Goal: Task Accomplishment & Management: Complete application form

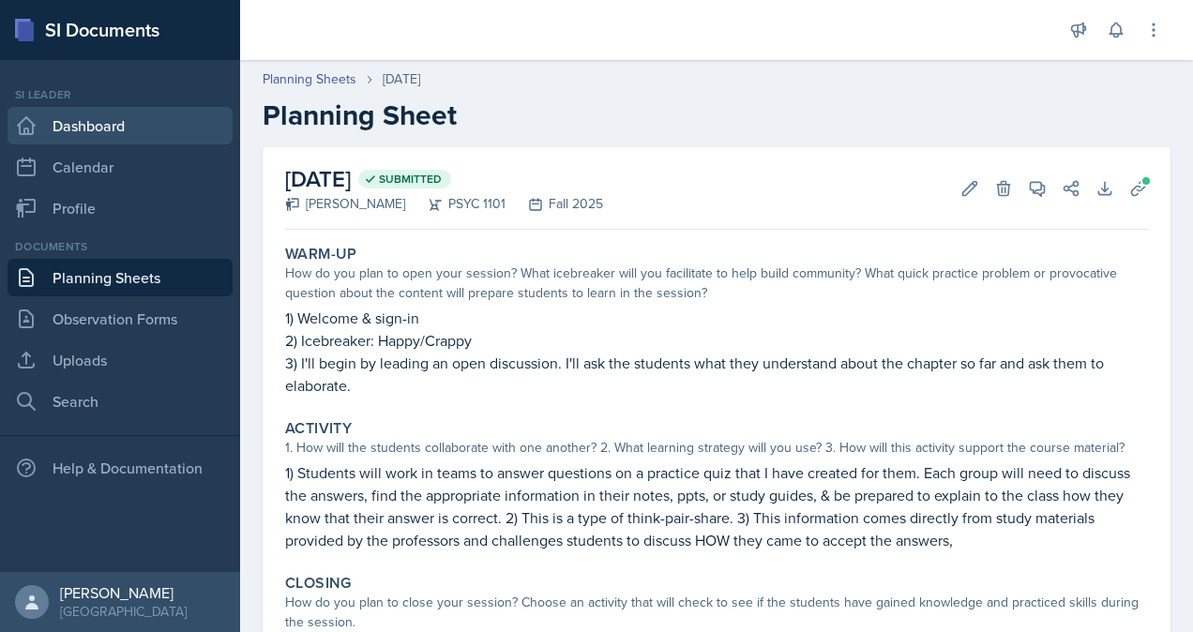
click at [133, 127] on link "Dashboard" at bounding box center [120, 126] width 225 height 38
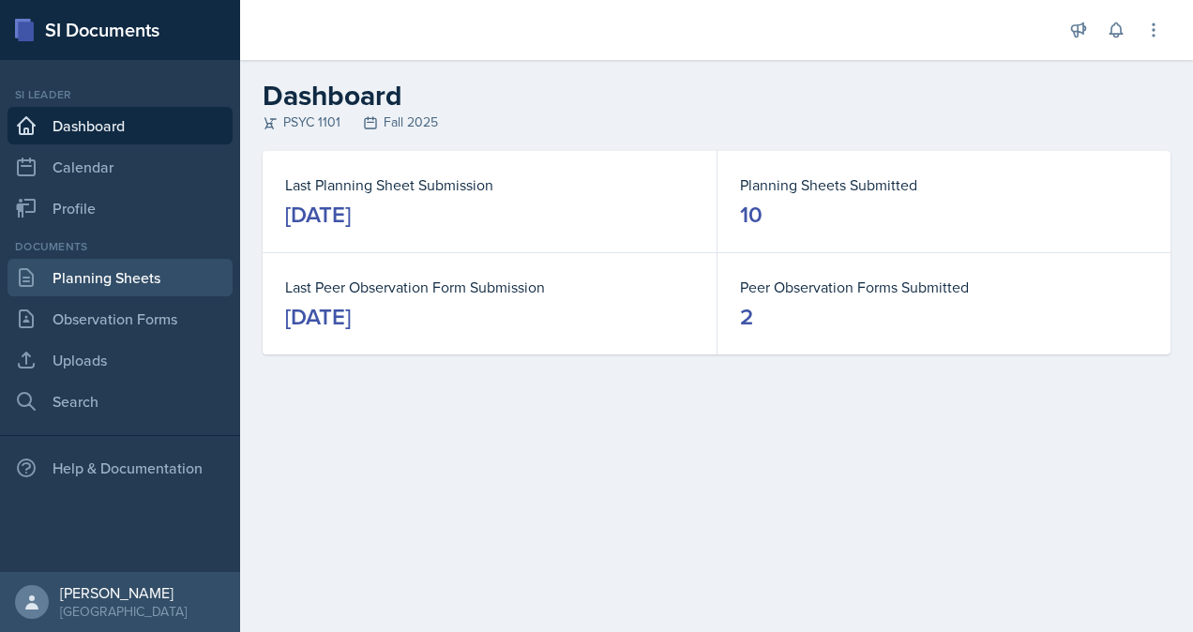
click at [154, 276] on link "Planning Sheets" at bounding box center [120, 278] width 225 height 38
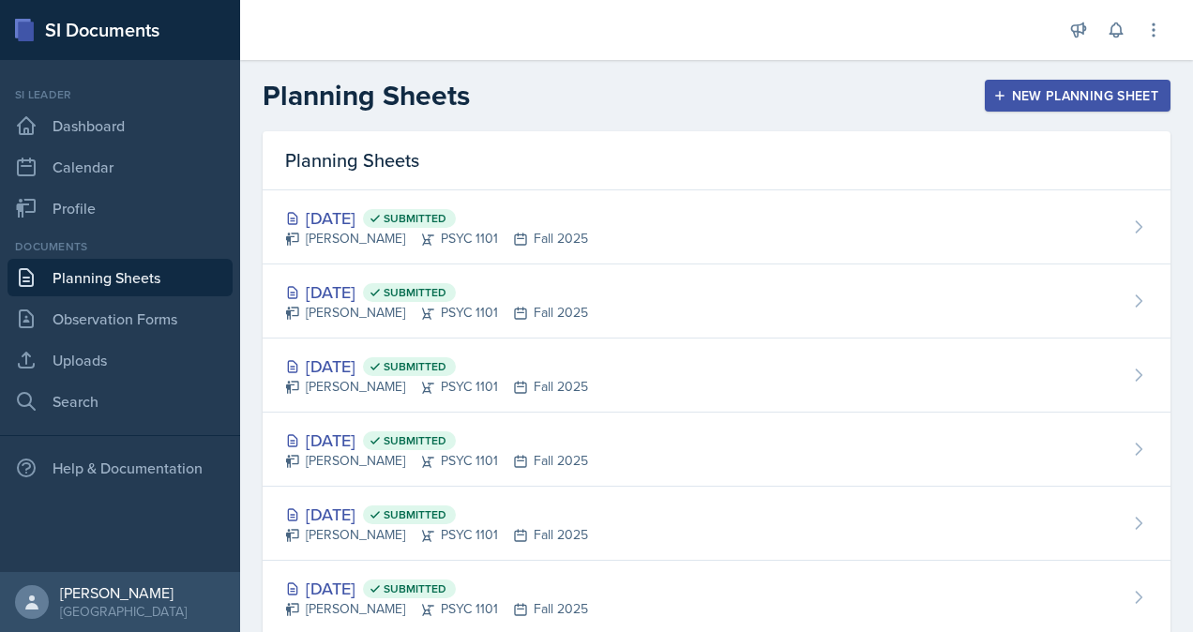
click at [1082, 88] on div "New Planning Sheet" at bounding box center [1077, 95] width 161 height 15
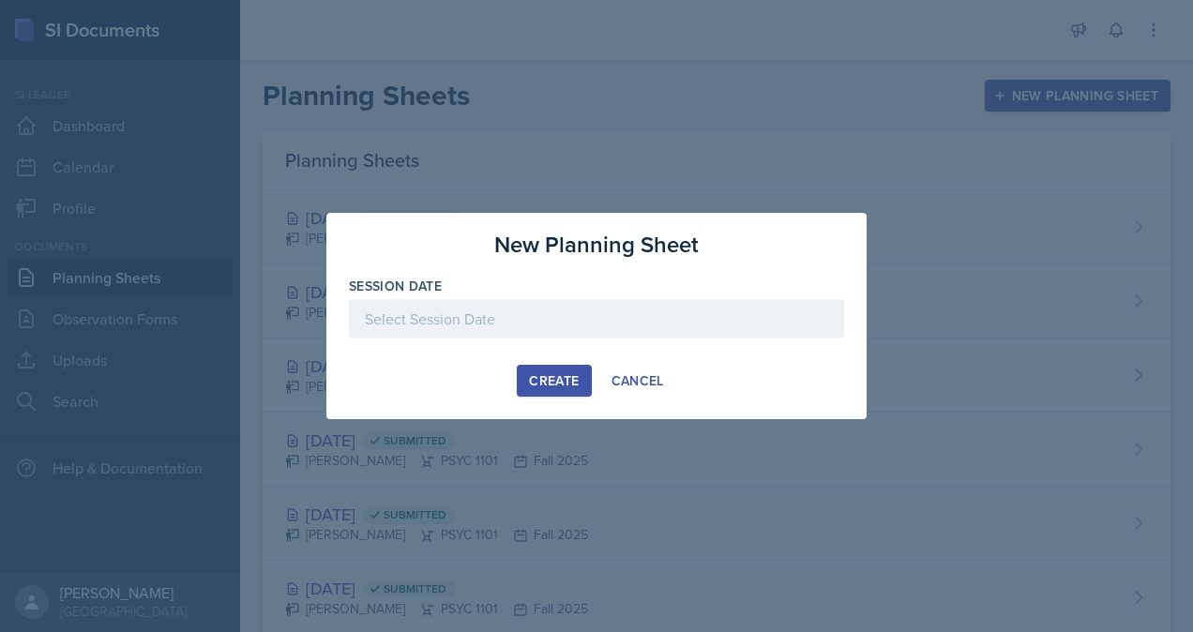
click at [539, 311] on div at bounding box center [596, 318] width 495 height 39
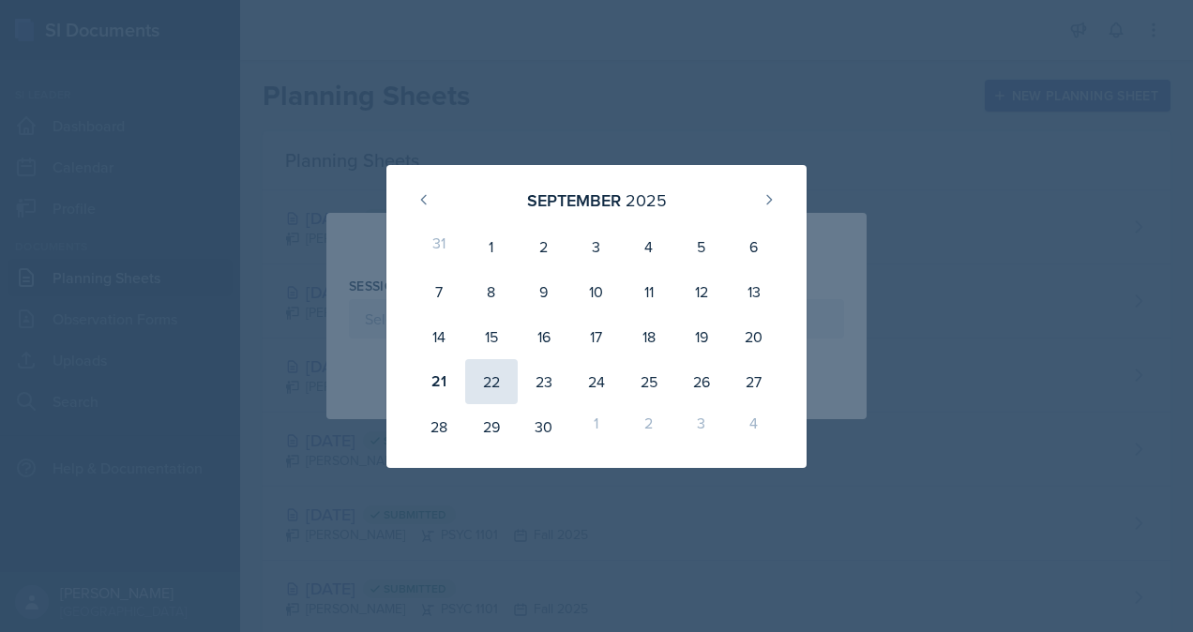
click at [508, 390] on div "22" at bounding box center [491, 381] width 53 height 45
type input "[DATE]"
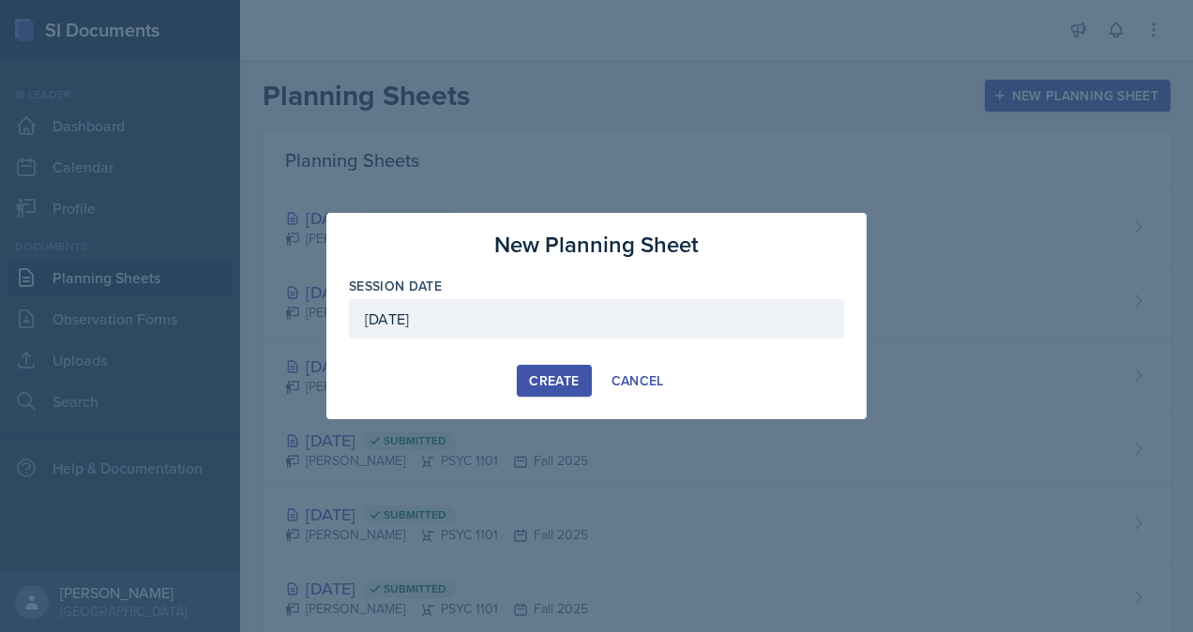
click at [552, 375] on div "Create" at bounding box center [554, 380] width 50 height 15
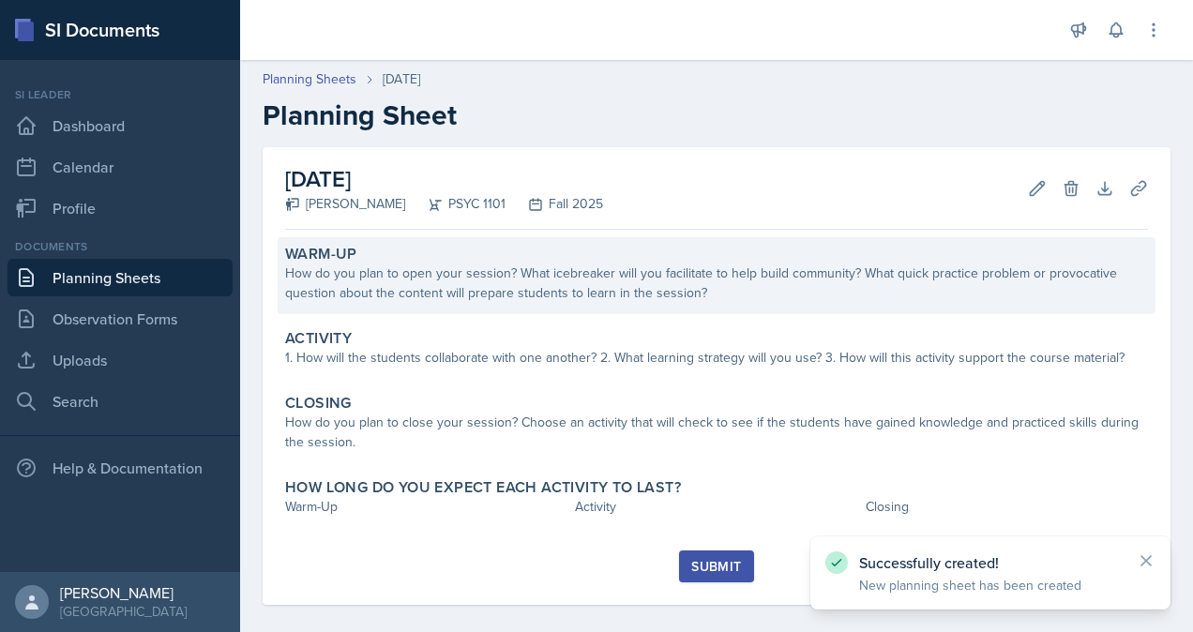
click at [463, 289] on div "How do you plan to open your session? What icebreaker will you facilitate to he…" at bounding box center [716, 283] width 863 height 39
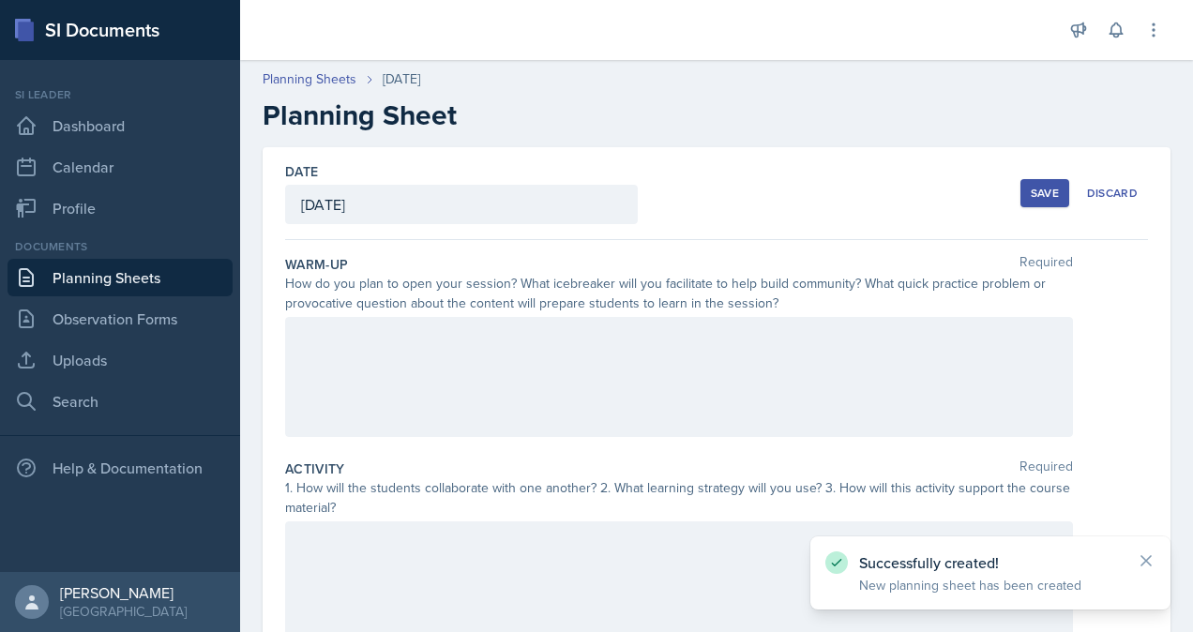
click at [494, 372] on div at bounding box center [679, 377] width 788 height 120
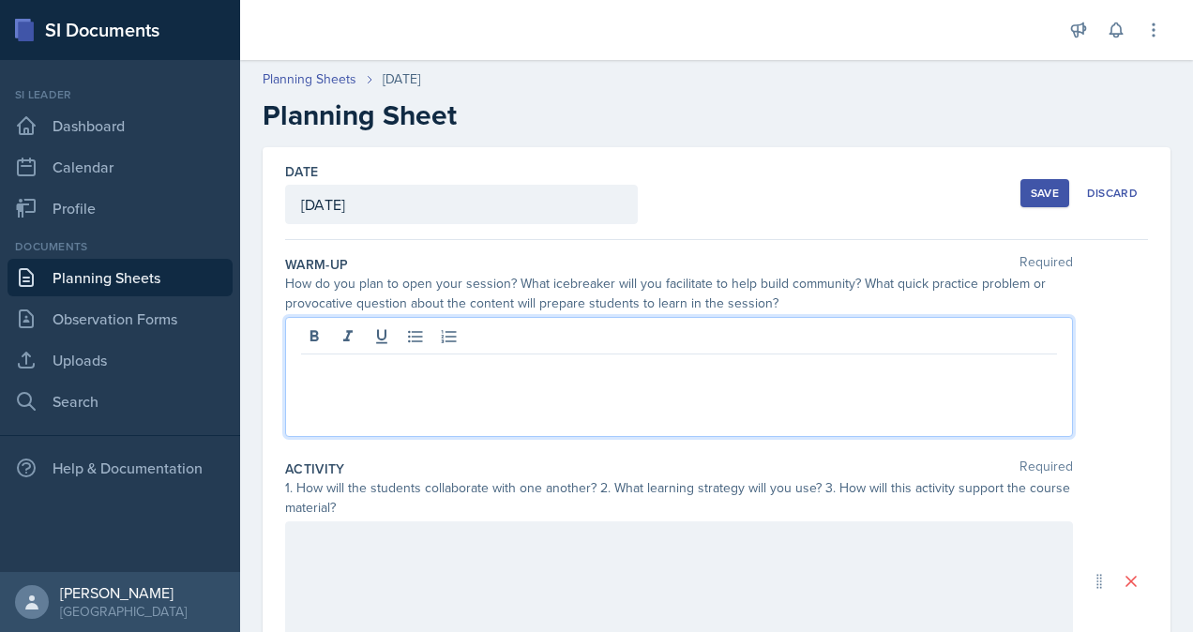
click at [627, 374] on p at bounding box center [679, 369] width 756 height 23
click at [394, 390] on p "2) Icebreaker: Would you rather?" at bounding box center [679, 392] width 756 height 23
click at [531, 388] on p "2) Icebreaker: Group-style Would you rather?" at bounding box center [679, 392] width 756 height 23
click at [554, 384] on p "2) Icebreaker: Group-style Would You rather?" at bounding box center [679, 392] width 756 height 23
click at [591, 385] on p "2) Icebreaker: Group-style Would You Rather?" at bounding box center [679, 392] width 756 height 23
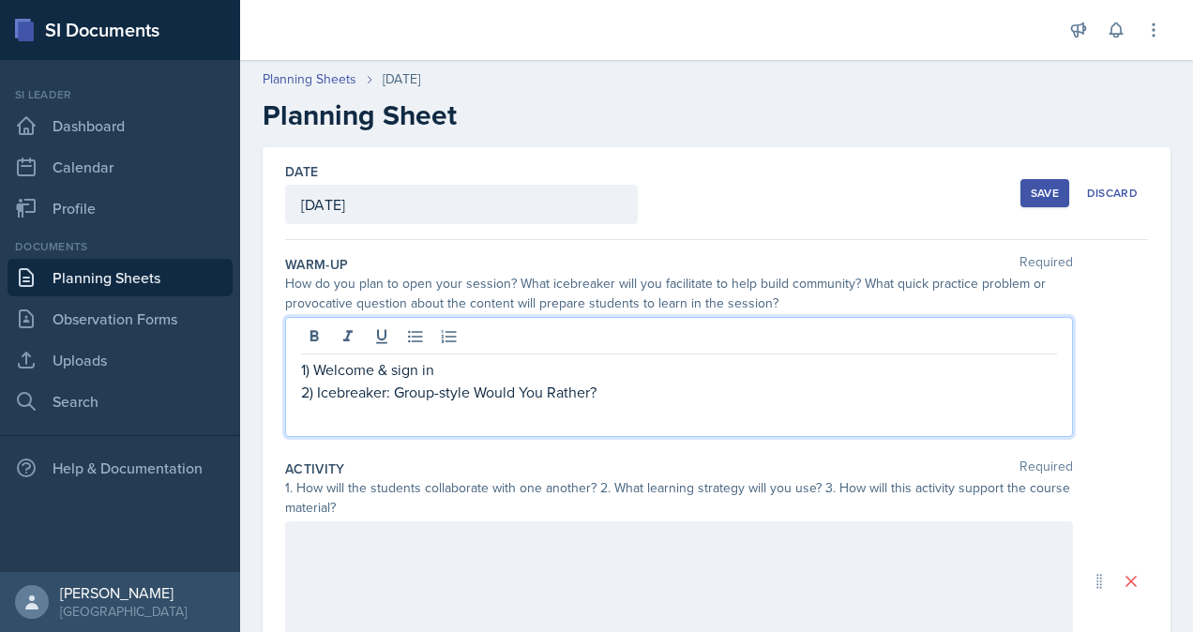
click at [599, 388] on p "2) Icebreaker: Group-style Would You Rather?" at bounding box center [679, 392] width 756 height 23
click at [477, 388] on p "2) Icebreaker: Group-style Would You Rather?"" at bounding box center [679, 392] width 756 height 23
click at [595, 394] on p "2) Icebreaker: Group-style "Would You Rather?"" at bounding box center [679, 392] width 756 height 23
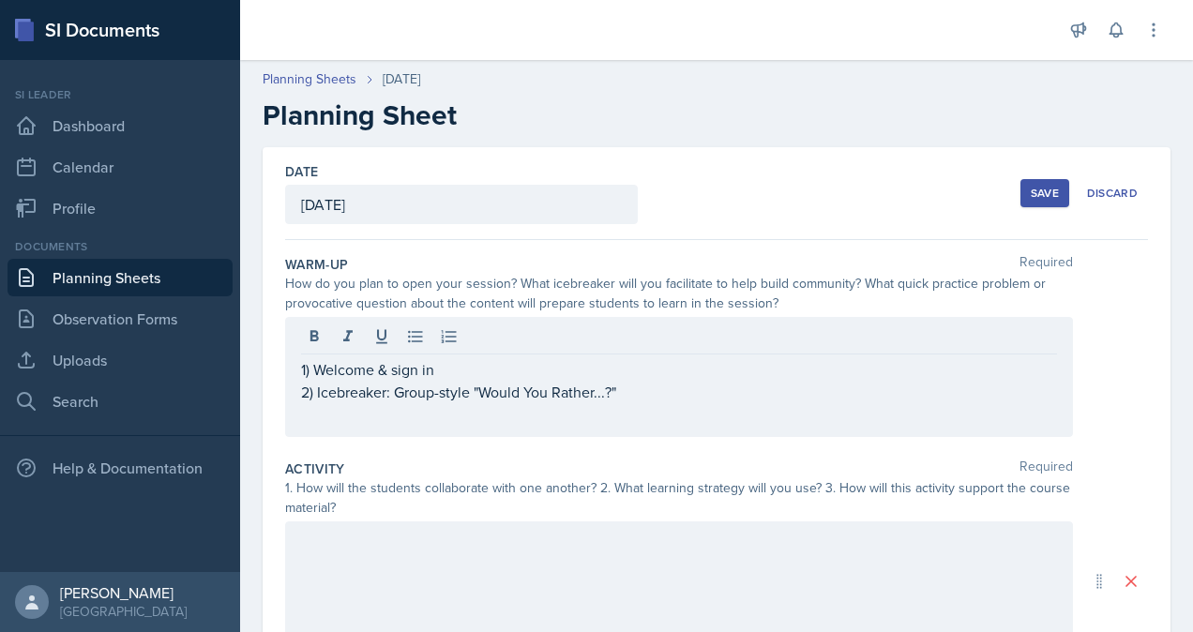
click at [642, 407] on div "1) Welcome & sign in 2) Icebreaker: Group-style "Would You Rather...?"" at bounding box center [679, 377] width 788 height 120
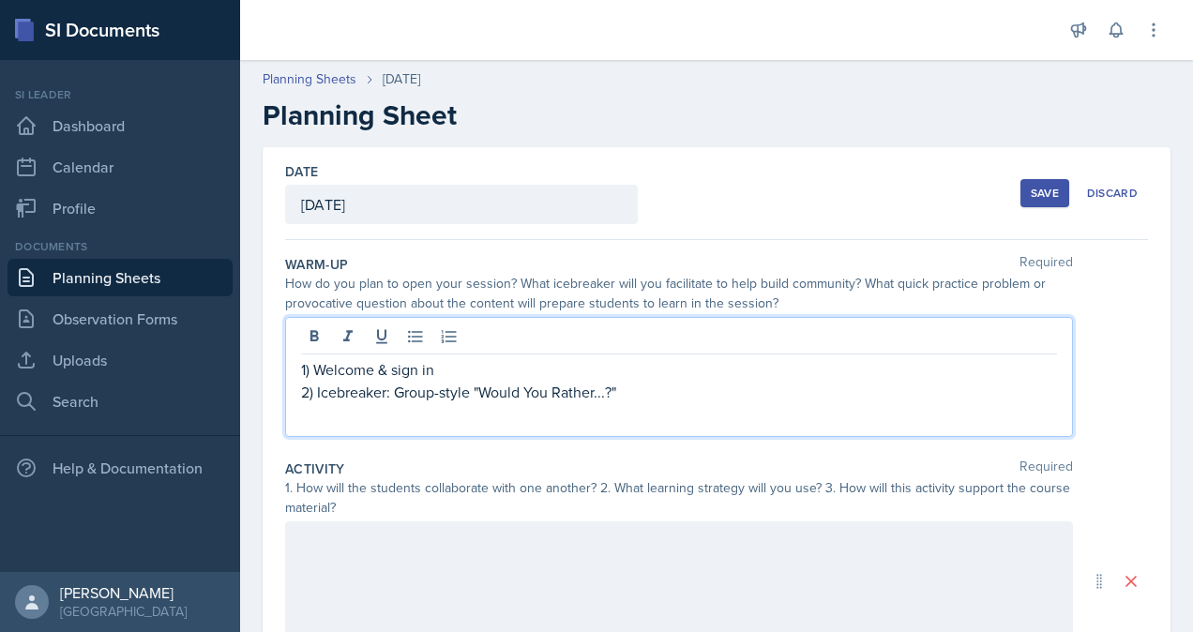
click at [709, 373] on p "1) Welcome & sign in" at bounding box center [679, 369] width 756 height 23
drag, startPoint x: 433, startPoint y: 392, endPoint x: 396, endPoint y: 394, distance: 37.6
click at [396, 394] on p "2) Icebreaker: Group-style "Would You Rather...?"" at bounding box center [679, 392] width 756 height 23
drag, startPoint x: 688, startPoint y: 382, endPoint x: 713, endPoint y: 401, distance: 31.5
click at [689, 382] on p "2) Icebreaker: Classroom-style "Would You Rather...?"" at bounding box center [679, 392] width 756 height 23
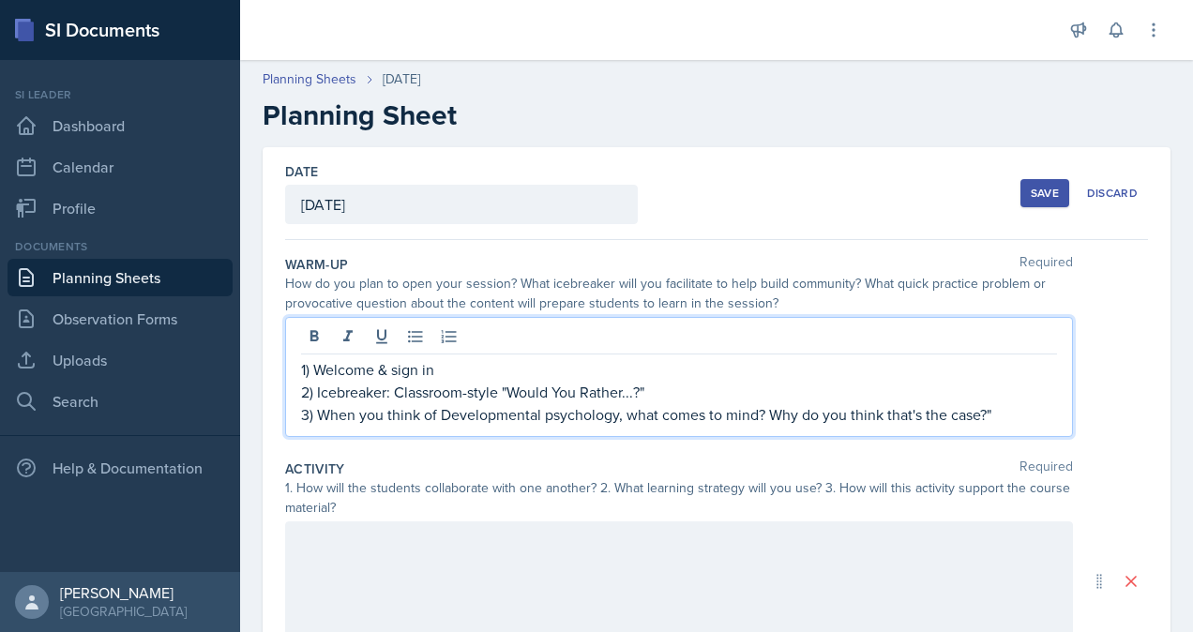
click at [1031, 414] on p "3) When you think of Developmental psychology, what comes to mind? Why do you t…" at bounding box center [679, 414] width 756 height 23
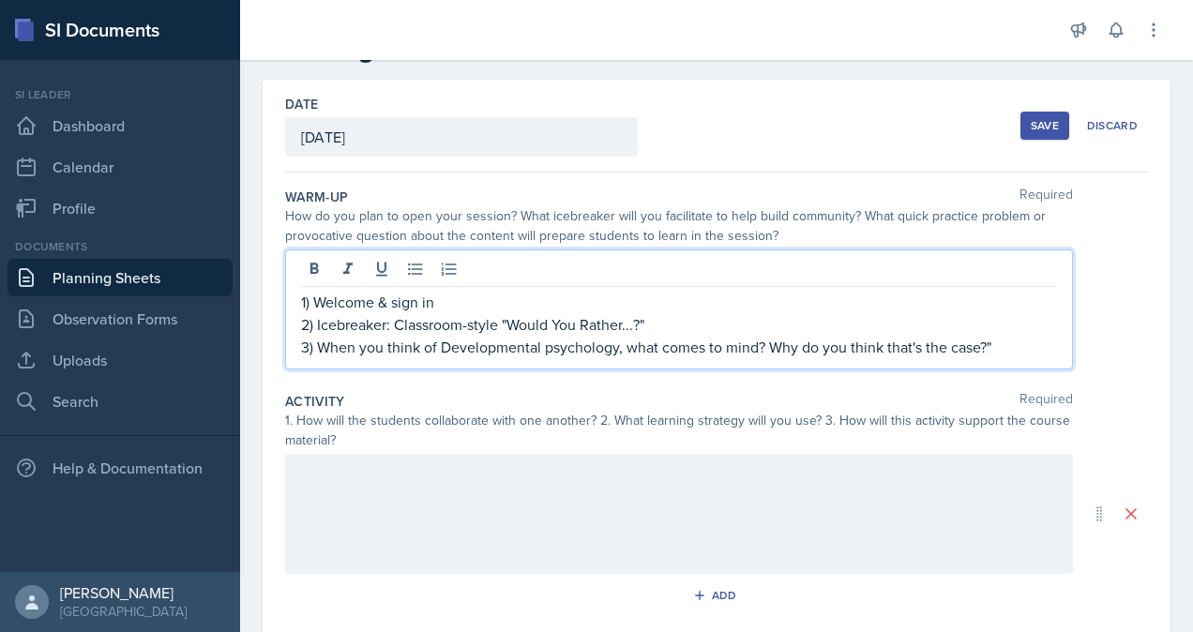
scroll to position [94, 0]
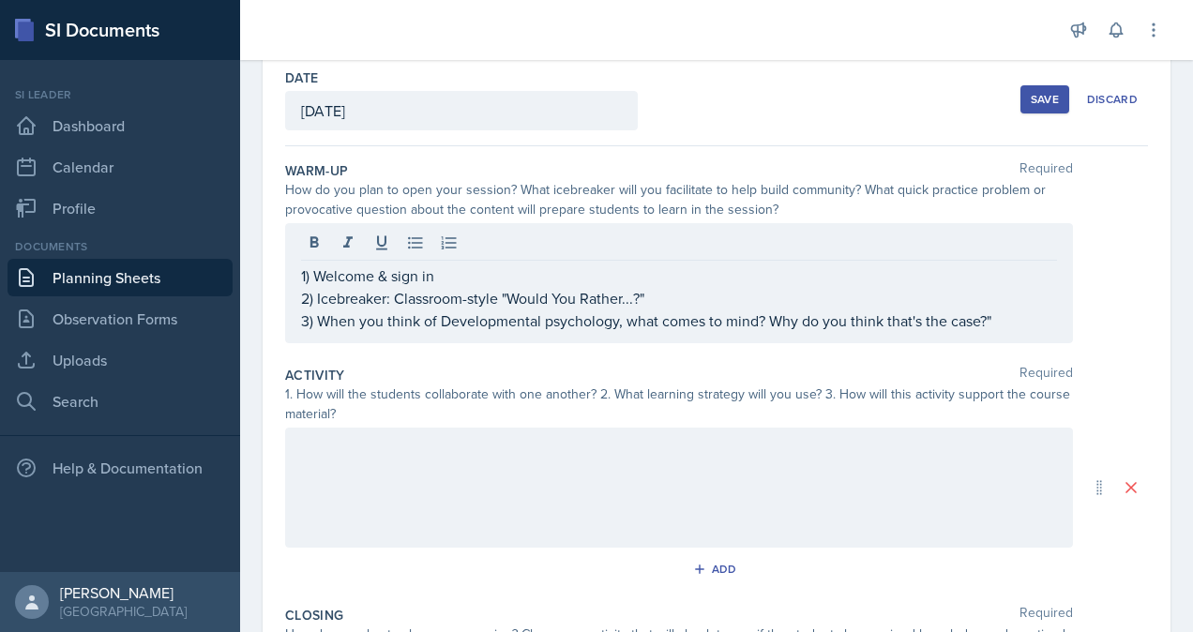
drag, startPoint x: 478, startPoint y: 460, endPoint x: 493, endPoint y: 460, distance: 15.0
click at [482, 463] on div at bounding box center [679, 488] width 788 height 120
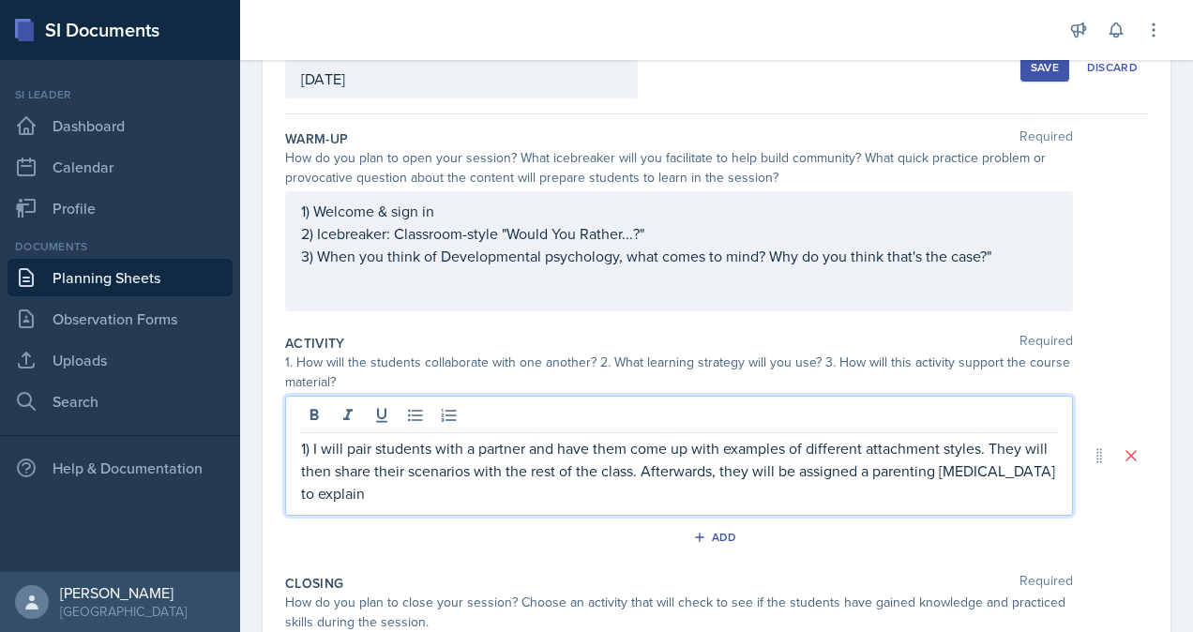
click at [1015, 461] on p "1) I will pair students with a partner and have them come up with examples of d…" at bounding box center [679, 471] width 756 height 68
click at [423, 493] on p "1) I will pair students with a partner and have them come up with examples of d…" at bounding box center [679, 471] width 756 height 68
click at [435, 493] on p "1) I will pair students with a partner and have them come up with examples of d…" at bounding box center [679, 471] width 756 height 68
click at [436, 493] on p "1) I will pair students with a partner and have them come up with examples of d…" at bounding box center [679, 471] width 756 height 68
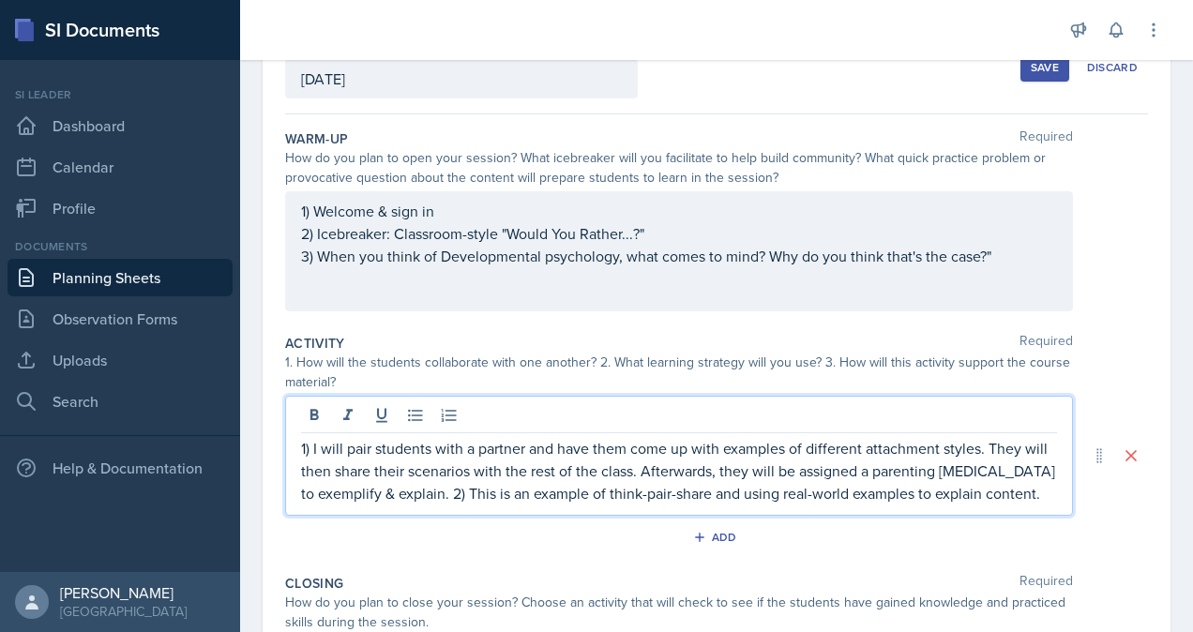
click at [921, 492] on p "1) I will pair students with a partner and have them come up with examples of d…" at bounding box center [679, 471] width 756 height 68
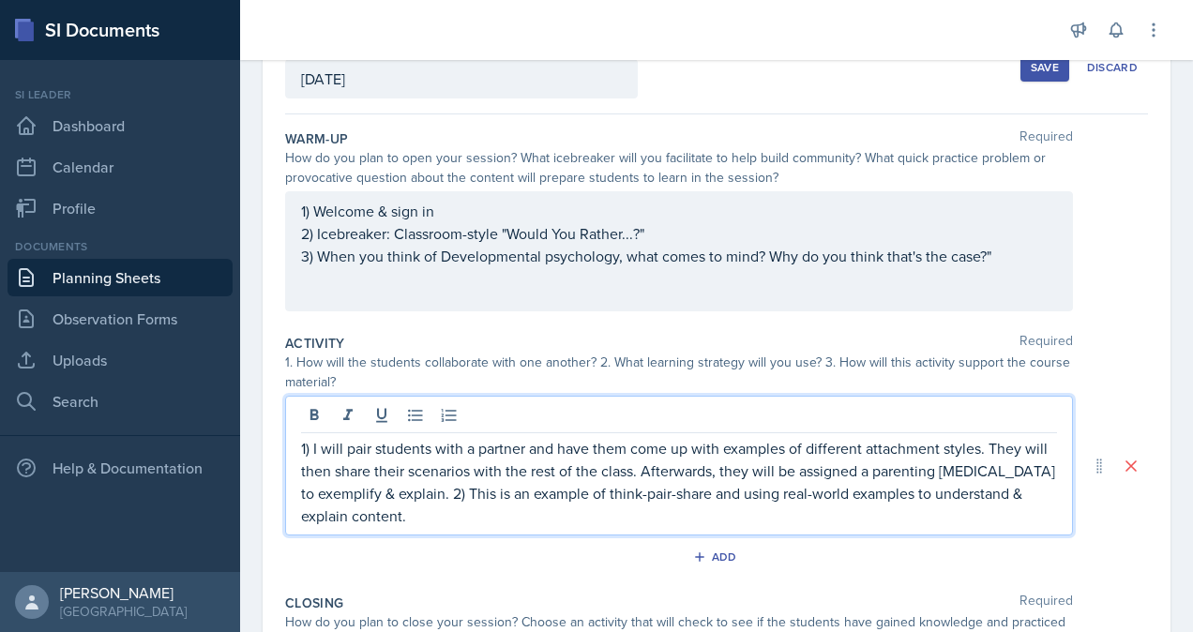
click at [441, 512] on p "1) I will pair students with a partner and have them come up with examples of d…" at bounding box center [679, 482] width 756 height 90
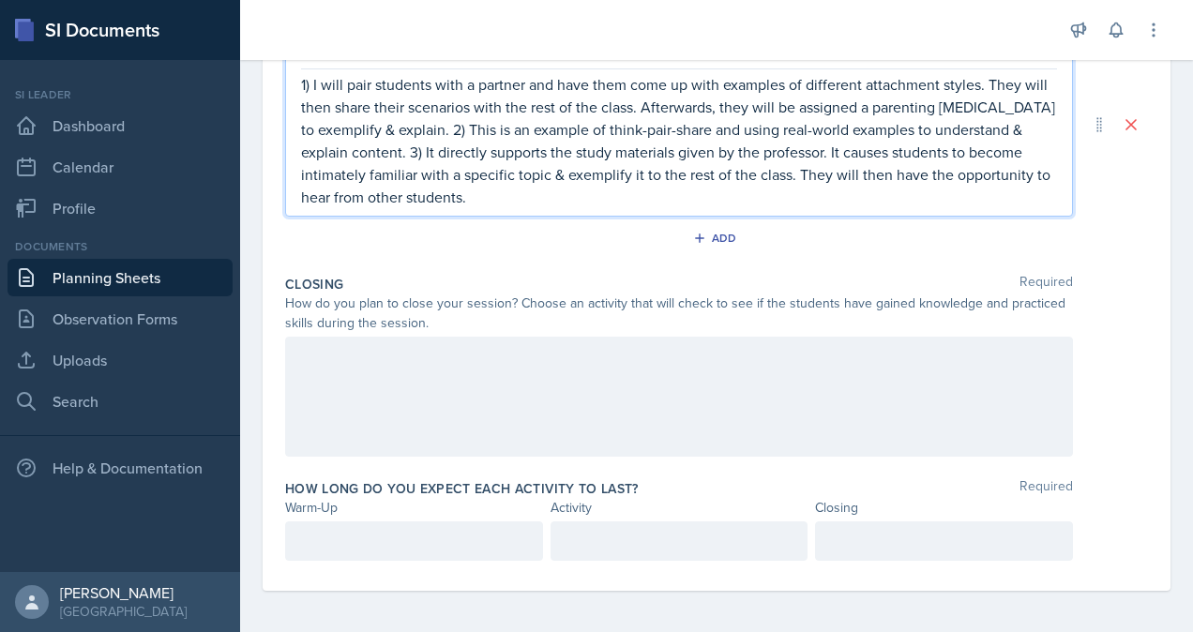
click at [539, 380] on div at bounding box center [679, 397] width 788 height 120
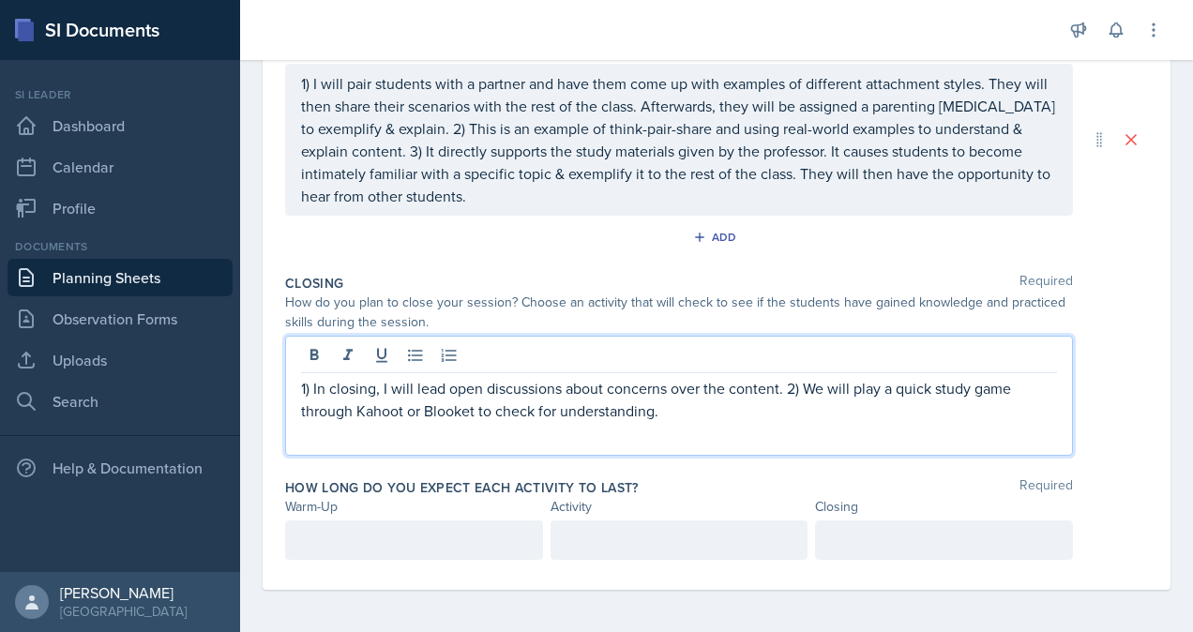
drag, startPoint x: 812, startPoint y: 419, endPoint x: 805, endPoint y: 407, distance: 14.3
click at [812, 418] on div "1) In closing, I will lead open discussions about concerns over the content. 2)…" at bounding box center [679, 396] width 788 height 120
click at [471, 539] on p at bounding box center [414, 540] width 226 height 23
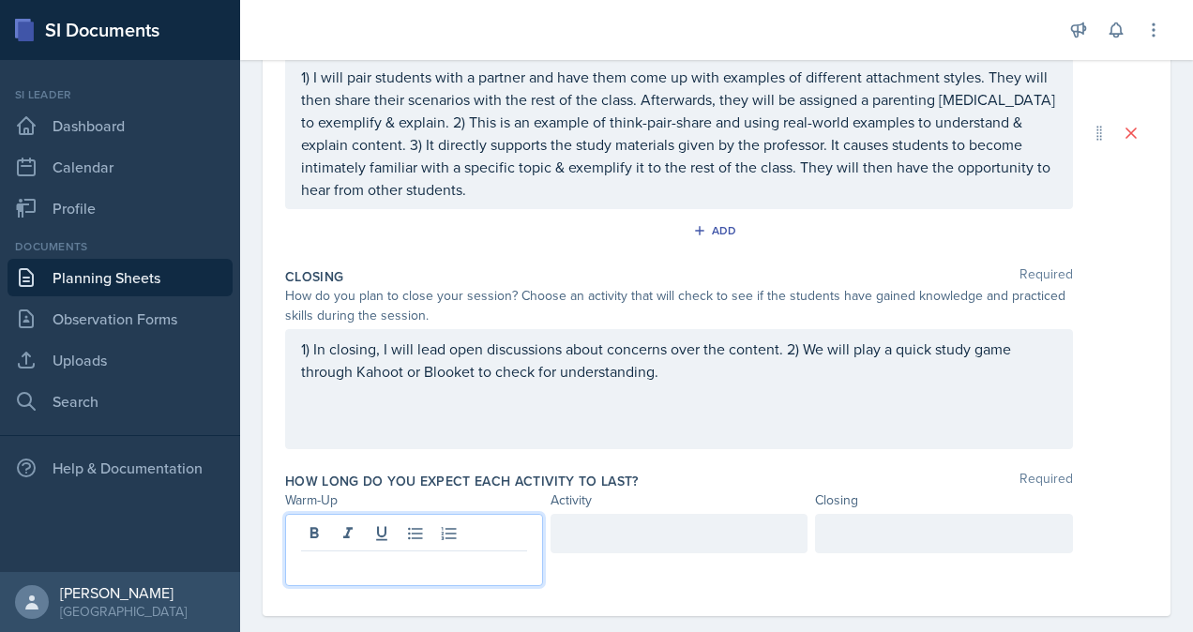
scroll to position [469, 0]
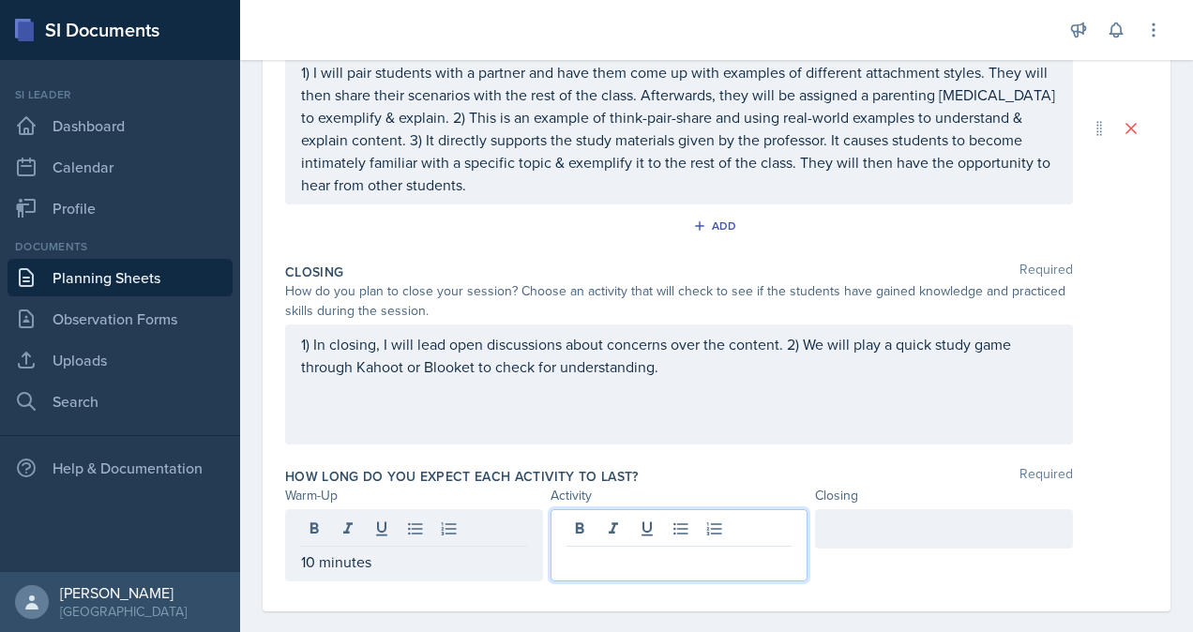
click at [675, 524] on div at bounding box center [680, 545] width 258 height 72
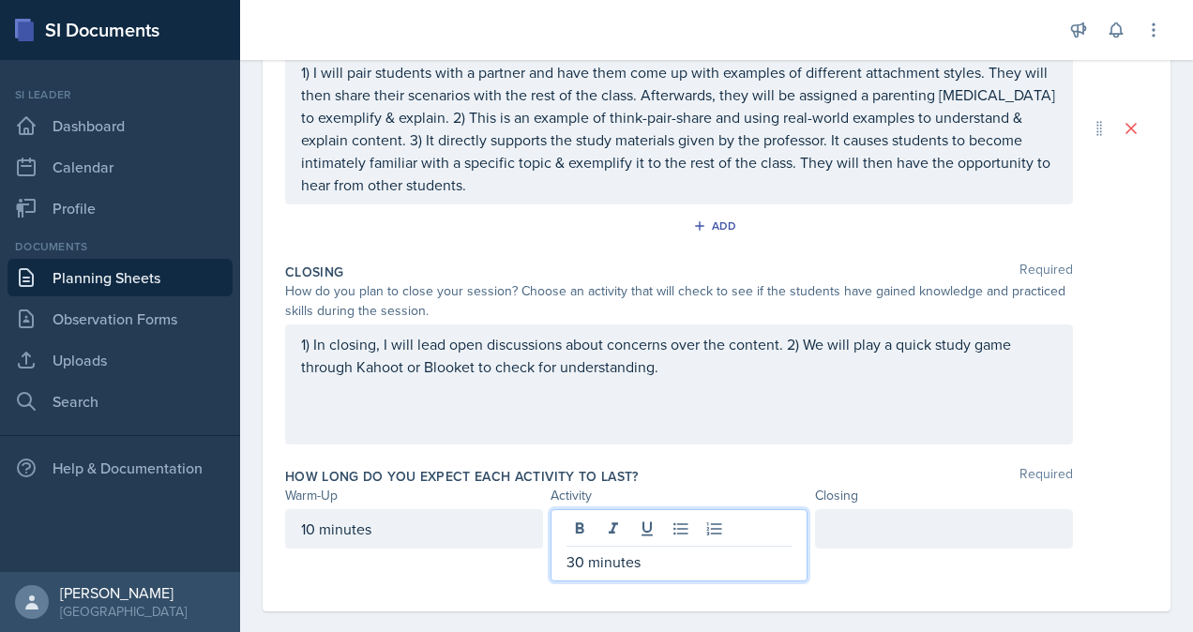
click at [854, 525] on div at bounding box center [944, 528] width 258 height 39
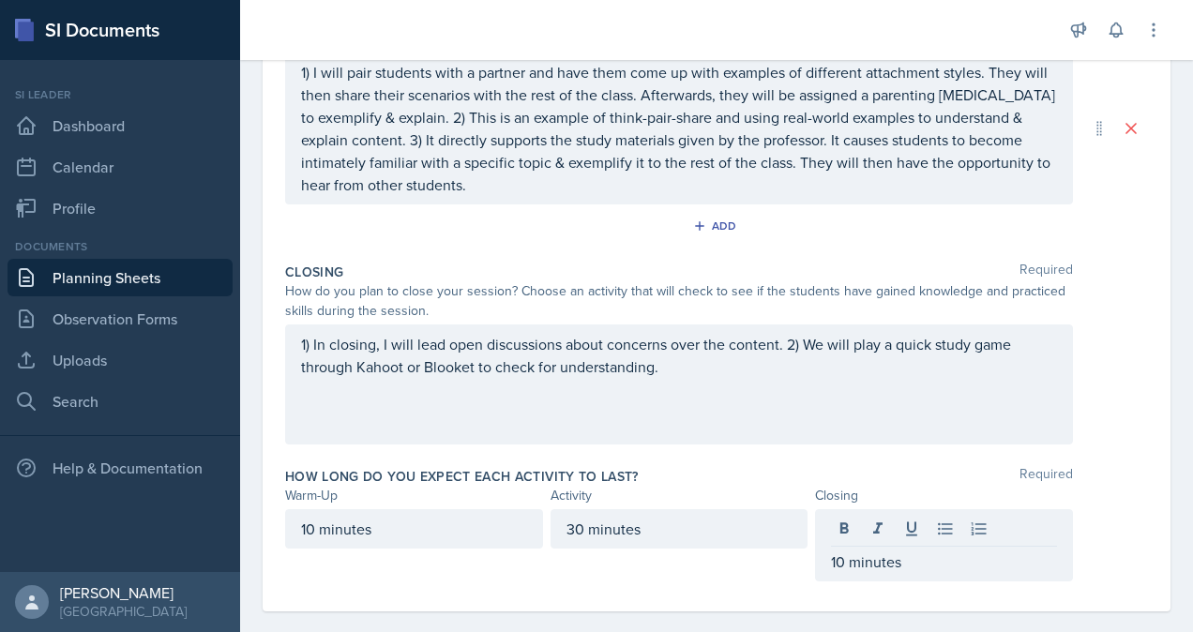
click at [1116, 495] on div "Warm-Up Activity Closing" at bounding box center [716, 496] width 863 height 20
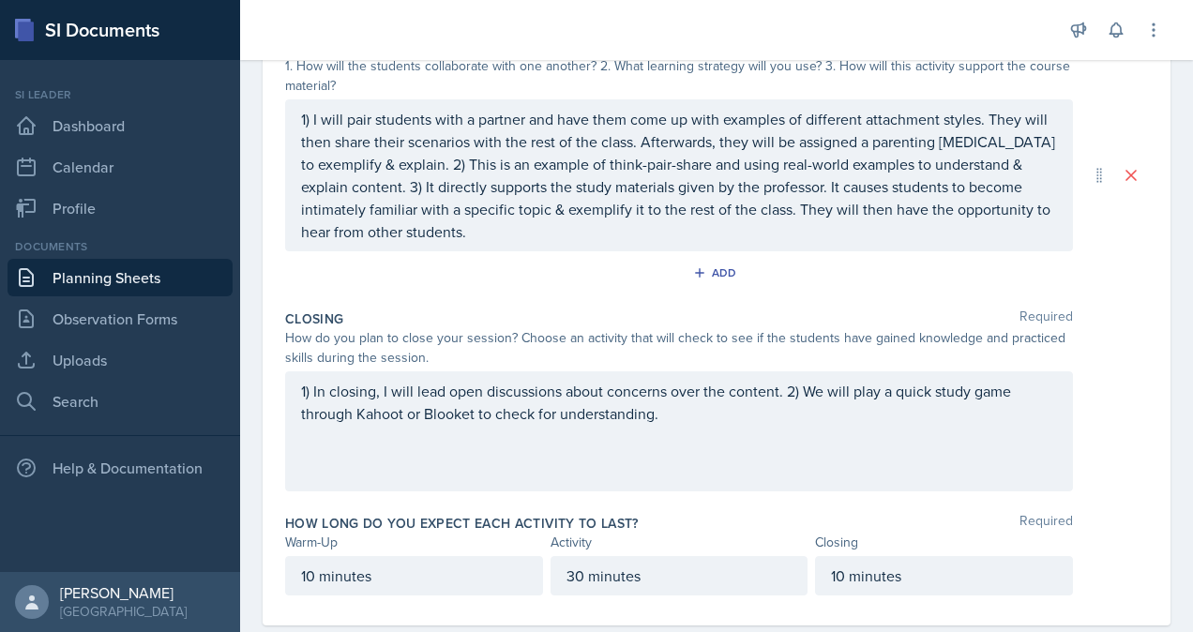
scroll to position [458, 0]
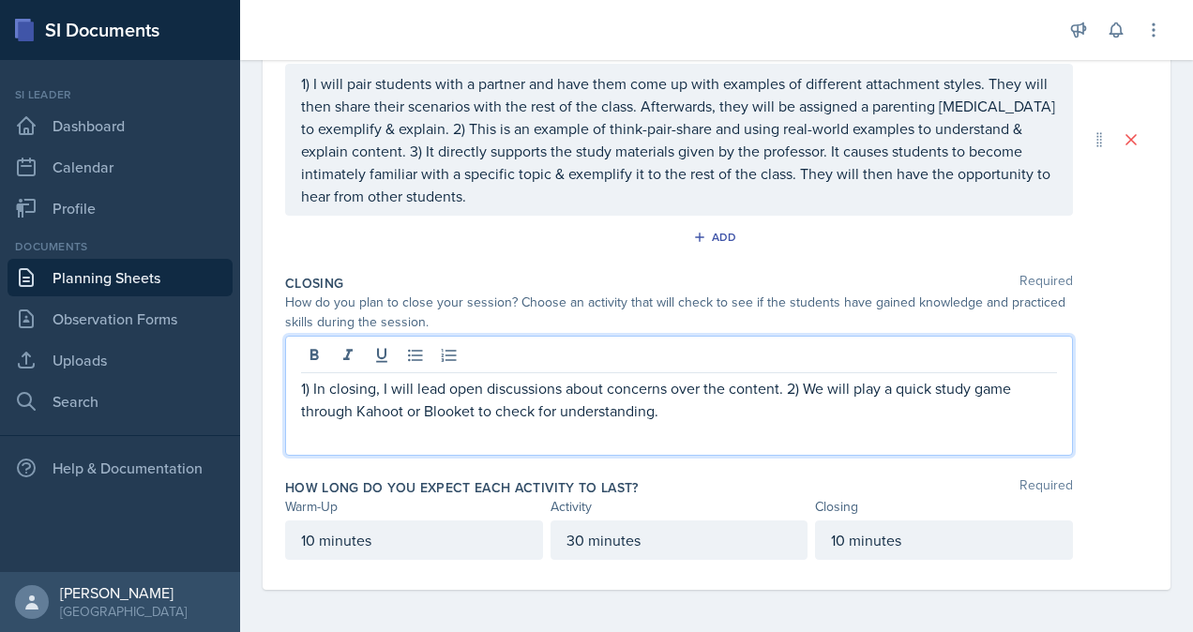
click at [784, 356] on div "1) In closing, I will lead open discussions about concerns over the content. 2)…" at bounding box center [679, 396] width 788 height 120
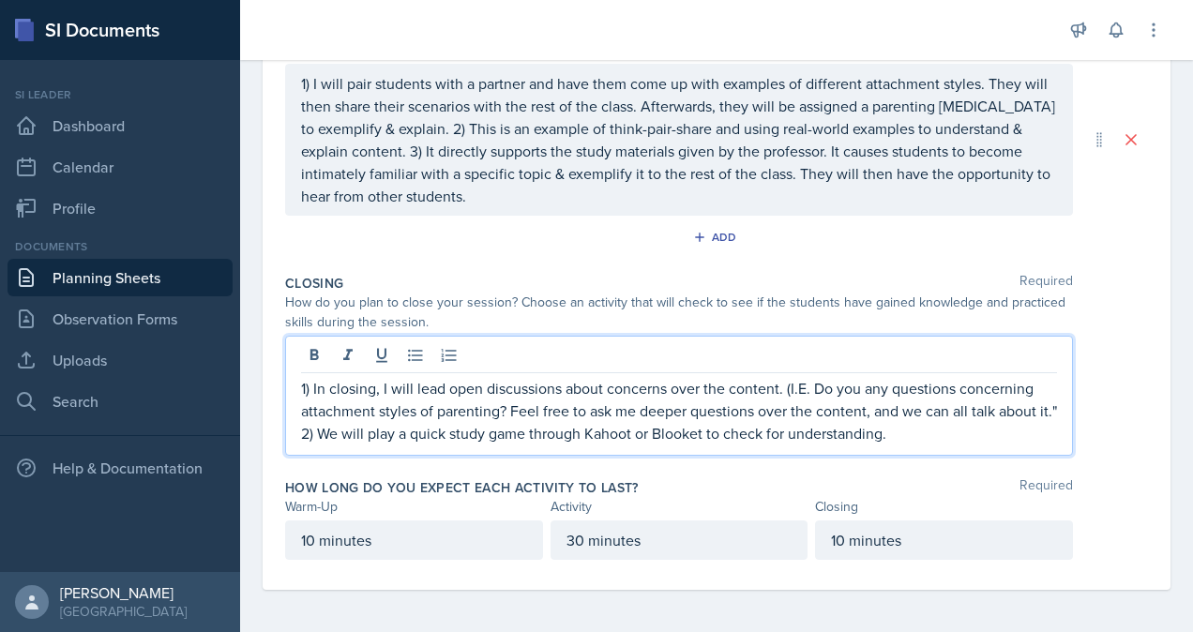
drag, startPoint x: 814, startPoint y: 383, endPoint x: 835, endPoint y: 392, distance: 22.7
click at [814, 384] on p "1) In closing, I will lead open discussions about concerns over the content. (I…" at bounding box center [679, 411] width 756 height 68
click at [505, 405] on p "1) In closing, I will lead open discussions about concerns over the content. (I…" at bounding box center [679, 411] width 756 height 68
drag, startPoint x: 536, startPoint y: 404, endPoint x: 544, endPoint y: 413, distance: 11.9
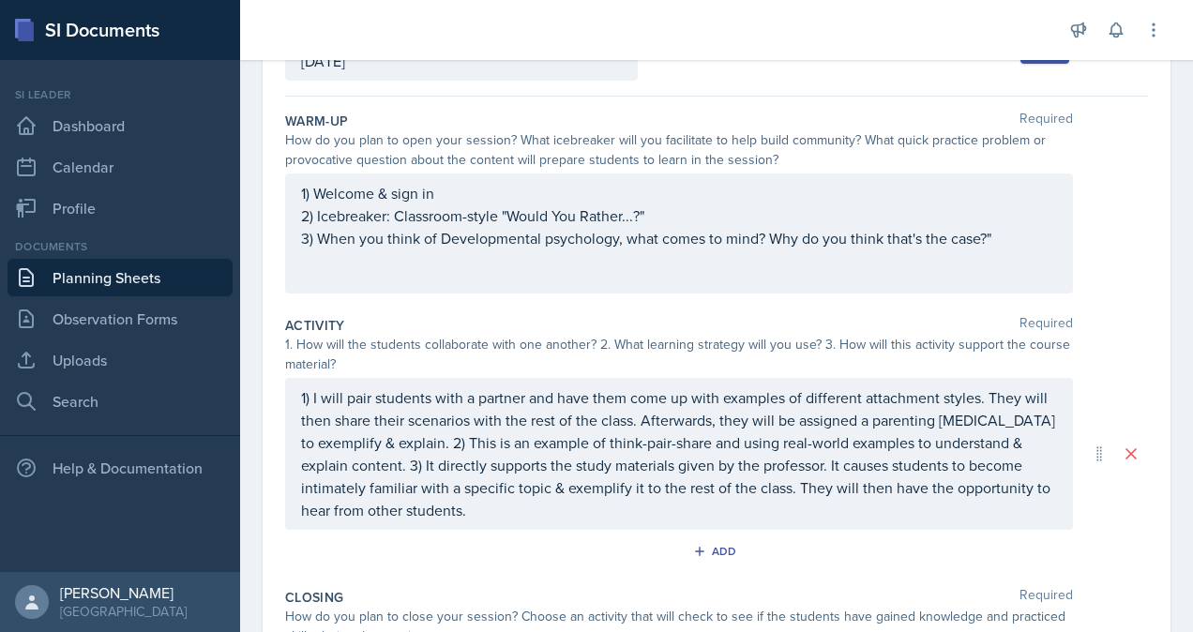
scroll to position [0, 0]
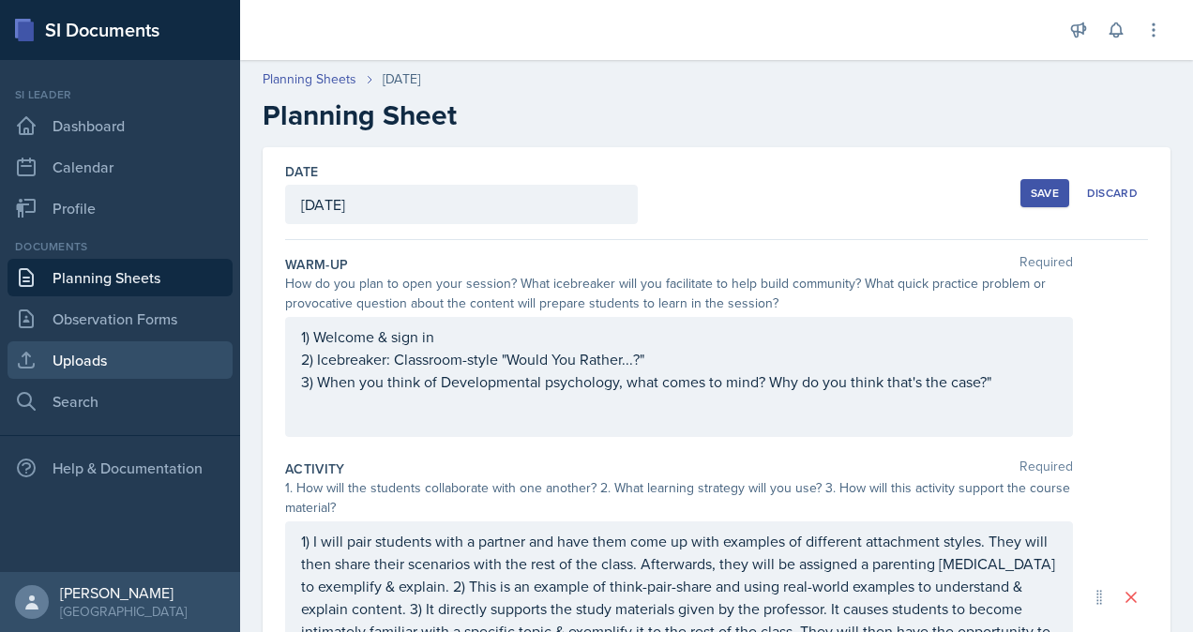
click at [139, 359] on link "Uploads" at bounding box center [120, 360] width 225 height 38
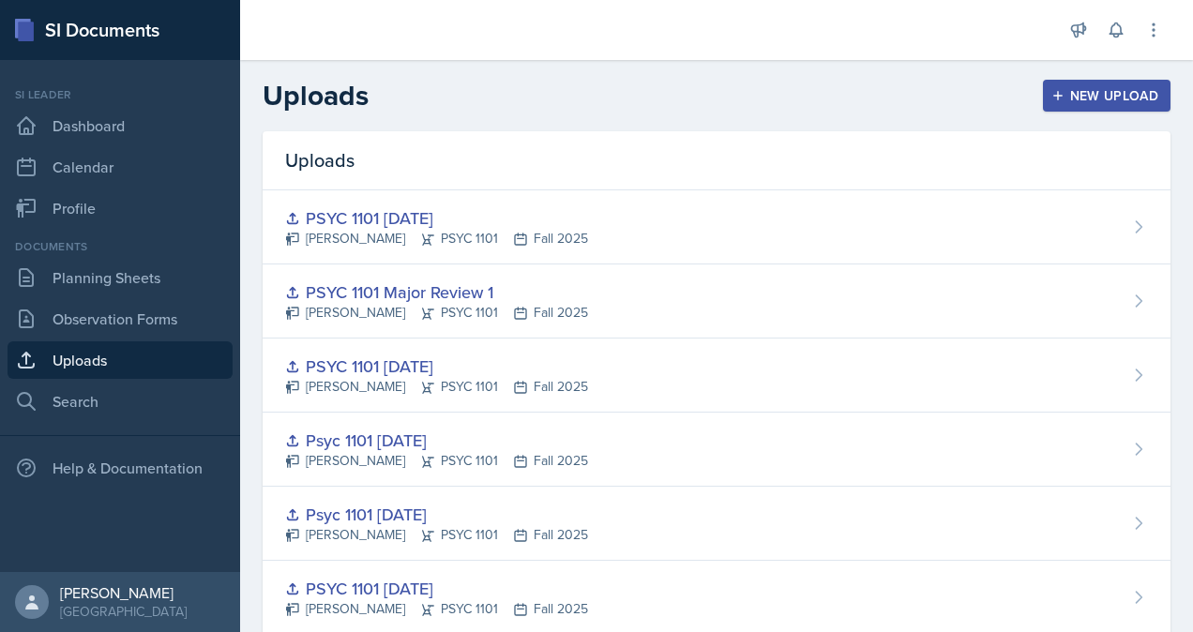
click at [1090, 99] on div "New Upload" at bounding box center [1107, 95] width 104 height 15
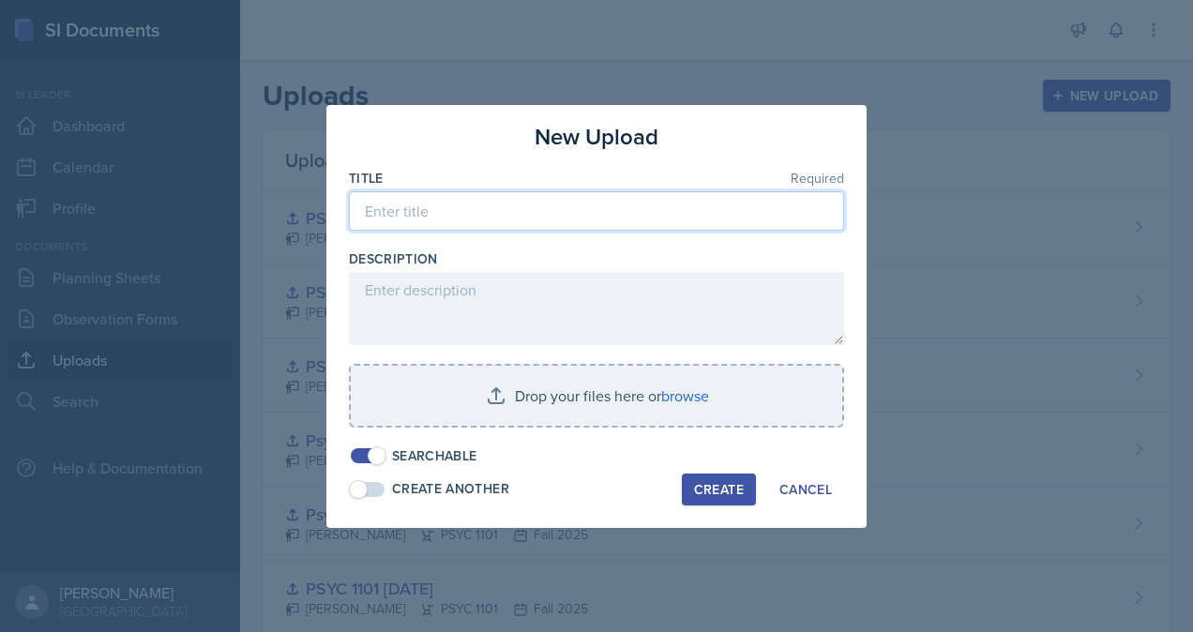
click at [451, 211] on input at bounding box center [596, 210] width 495 height 39
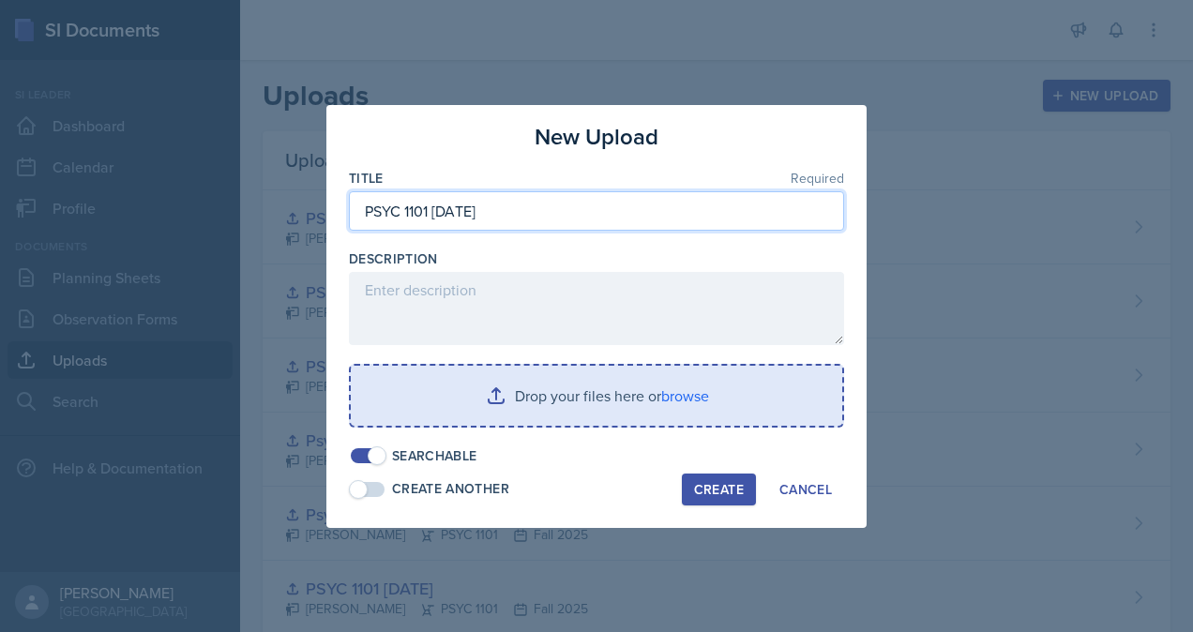
type input "PSYC 1101 [DATE]"
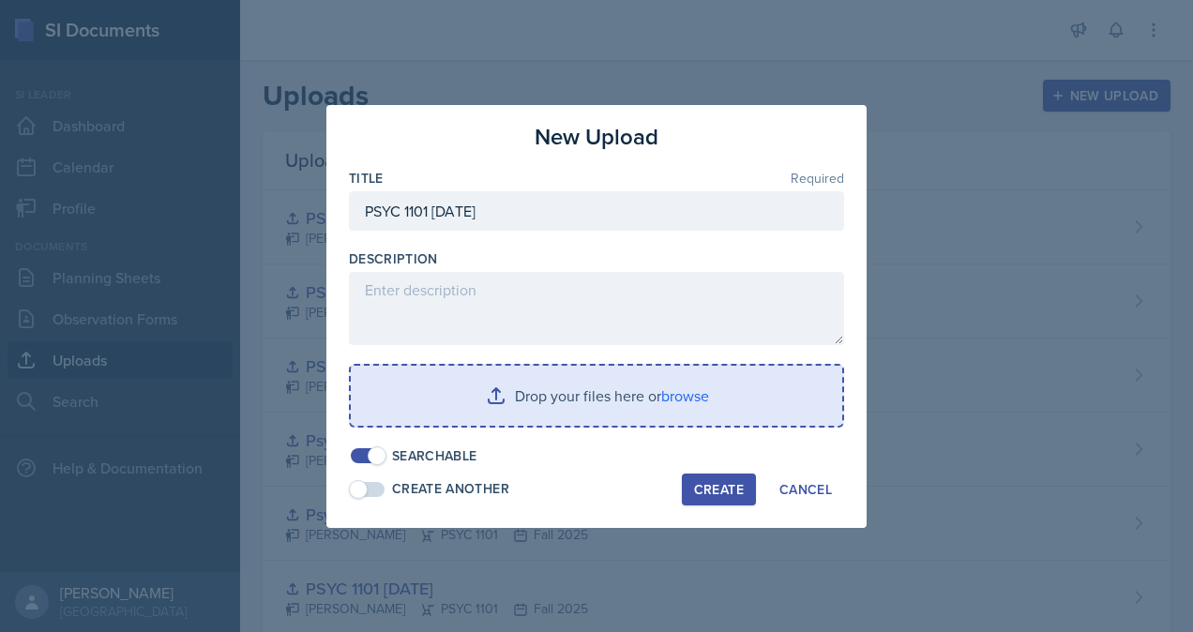
click at [699, 397] on input "file" at bounding box center [597, 396] width 492 height 60
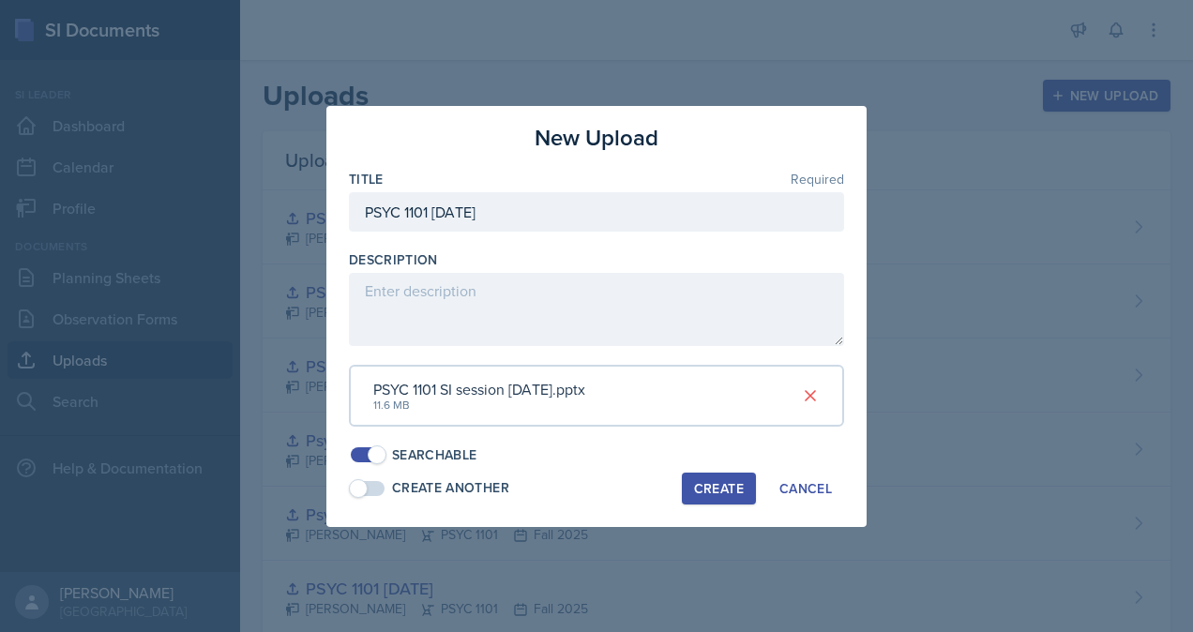
click at [728, 490] on div "Create" at bounding box center [719, 488] width 50 height 15
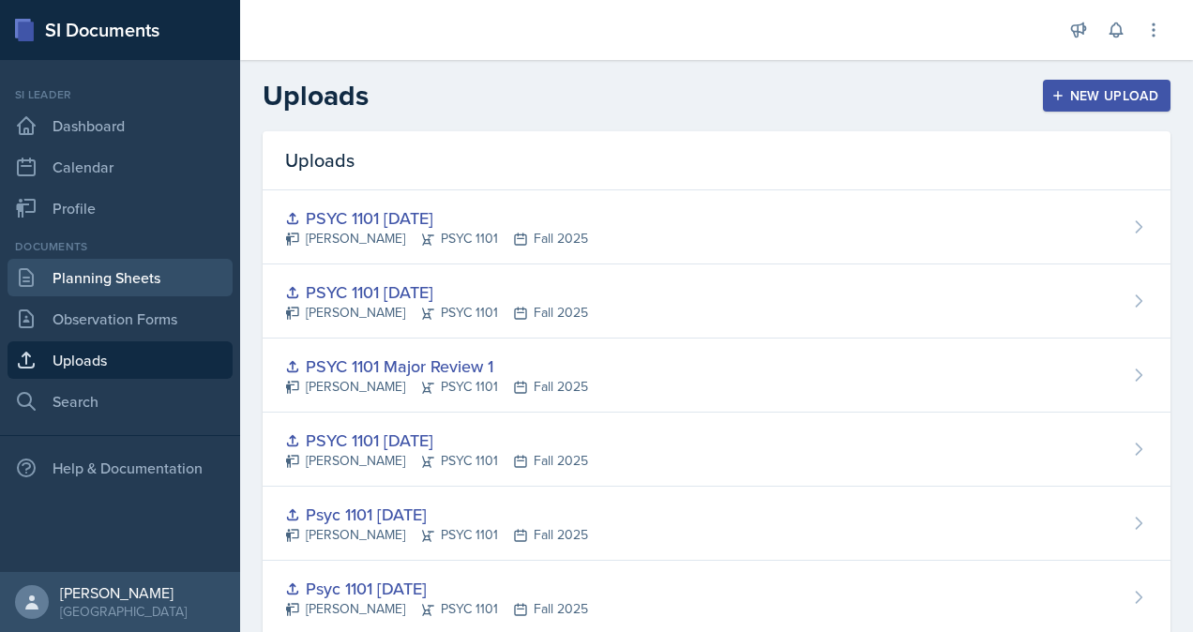
click at [159, 283] on link "Planning Sheets" at bounding box center [120, 278] width 225 height 38
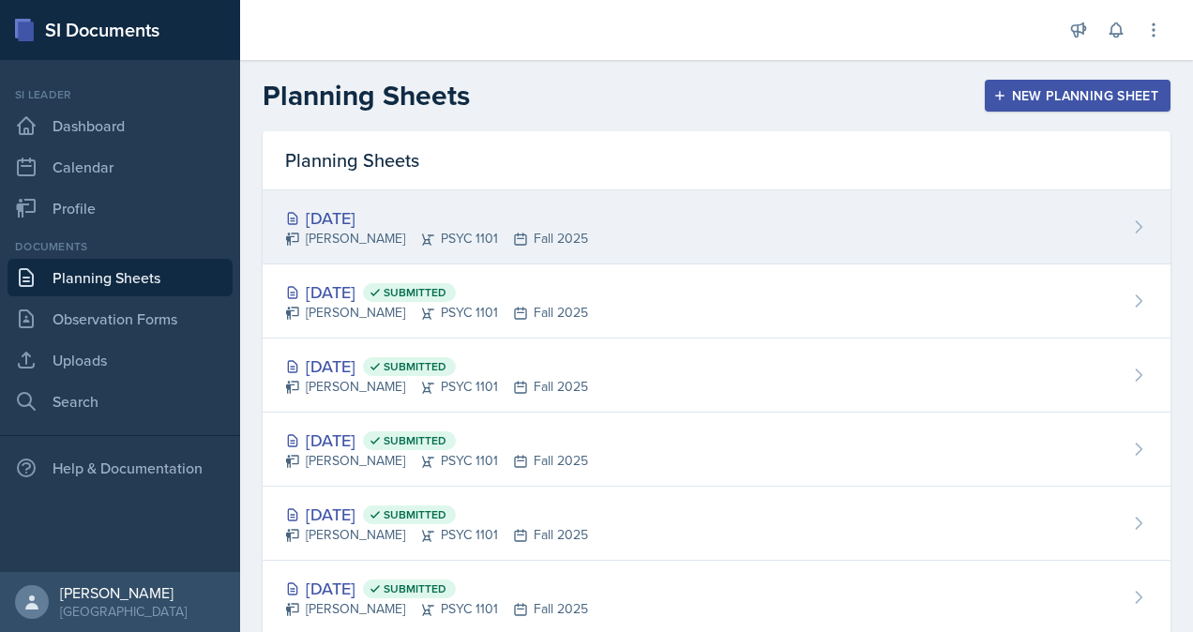
click at [551, 206] on div "[DATE]" at bounding box center [436, 217] width 303 height 25
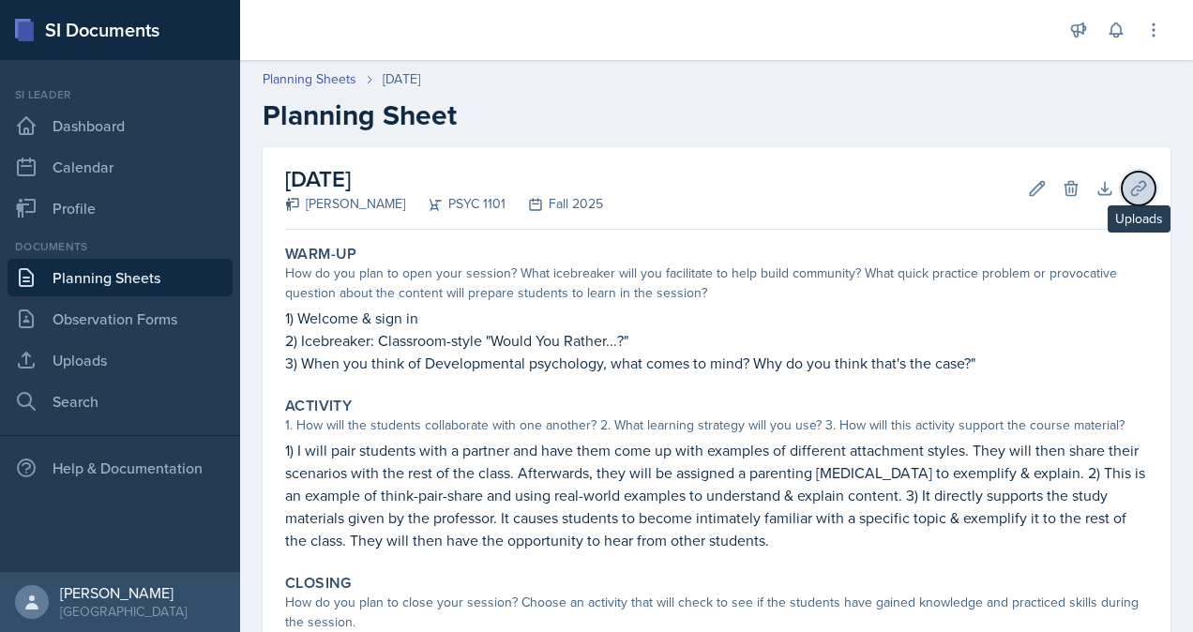
click at [1133, 198] on button "Uploads" at bounding box center [1139, 189] width 34 height 34
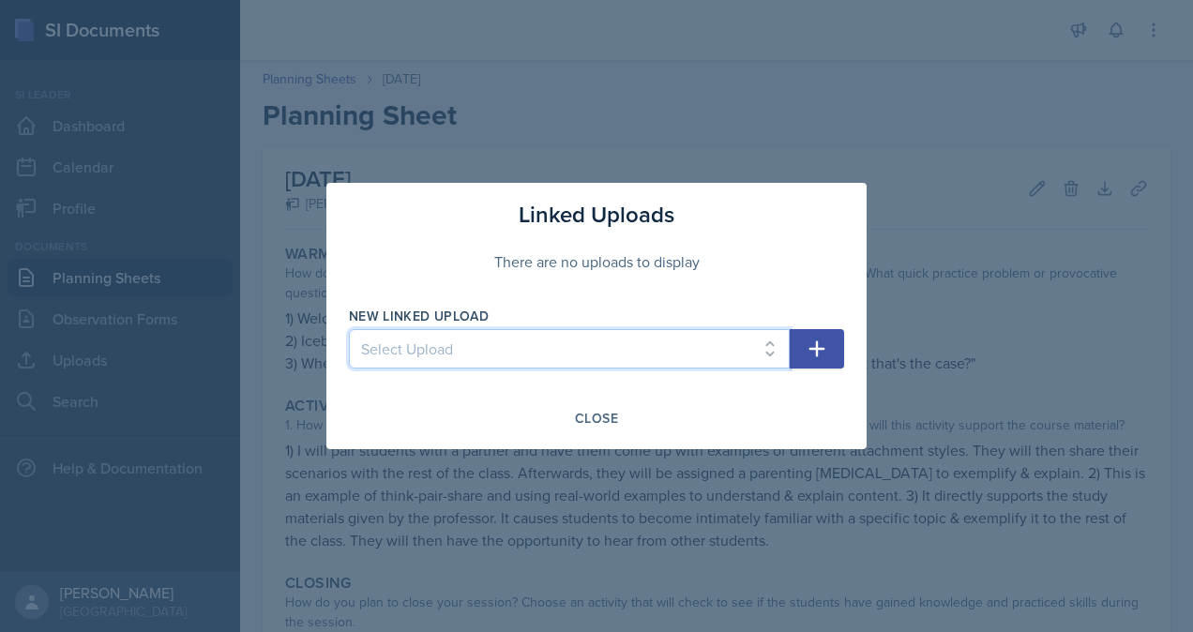
click at [766, 349] on select "Select Upload [PERSON_NAME] PSYC 1101 [DATE] PSYC [PHONE_NUMBER][DATE] PSYC 110…" at bounding box center [569, 348] width 441 height 39
select select "66c01e64-a5d5-4477-8885-c226ccc4848b"
click at [349, 329] on select "Select Upload [PERSON_NAME] PSYC 1101 [DATE] PSYC [PHONE_NUMBER][DATE] PSYC 110…" at bounding box center [569, 348] width 441 height 39
click at [824, 347] on icon "button" at bounding box center [817, 349] width 23 height 23
select select
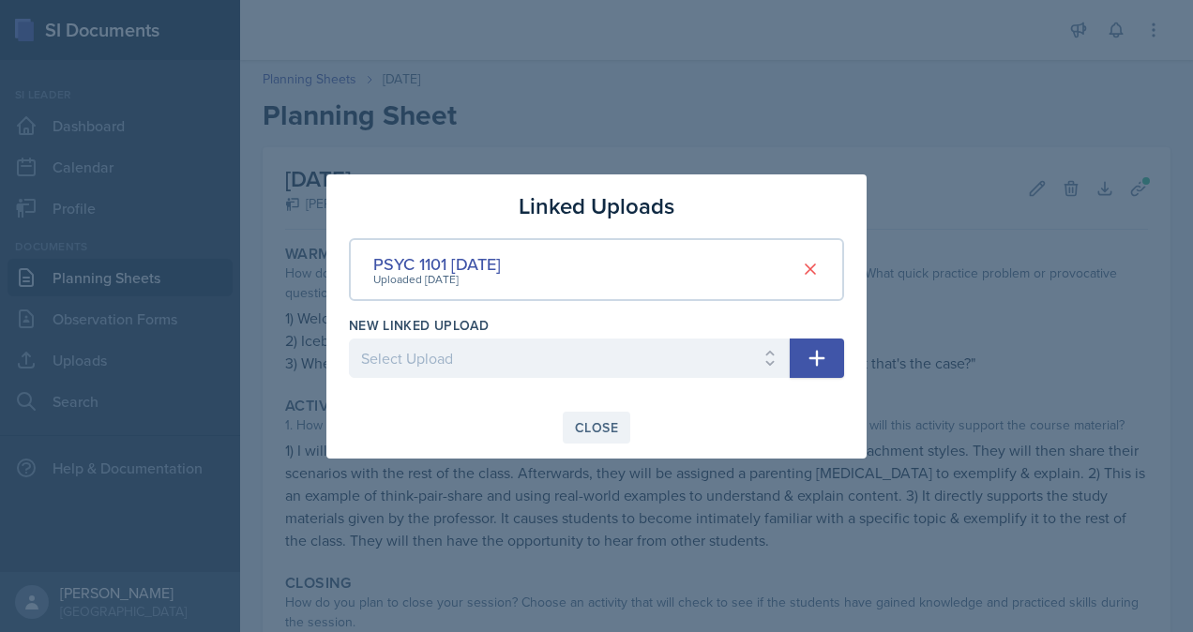
click at [593, 420] on div "Close" at bounding box center [596, 427] width 43 height 15
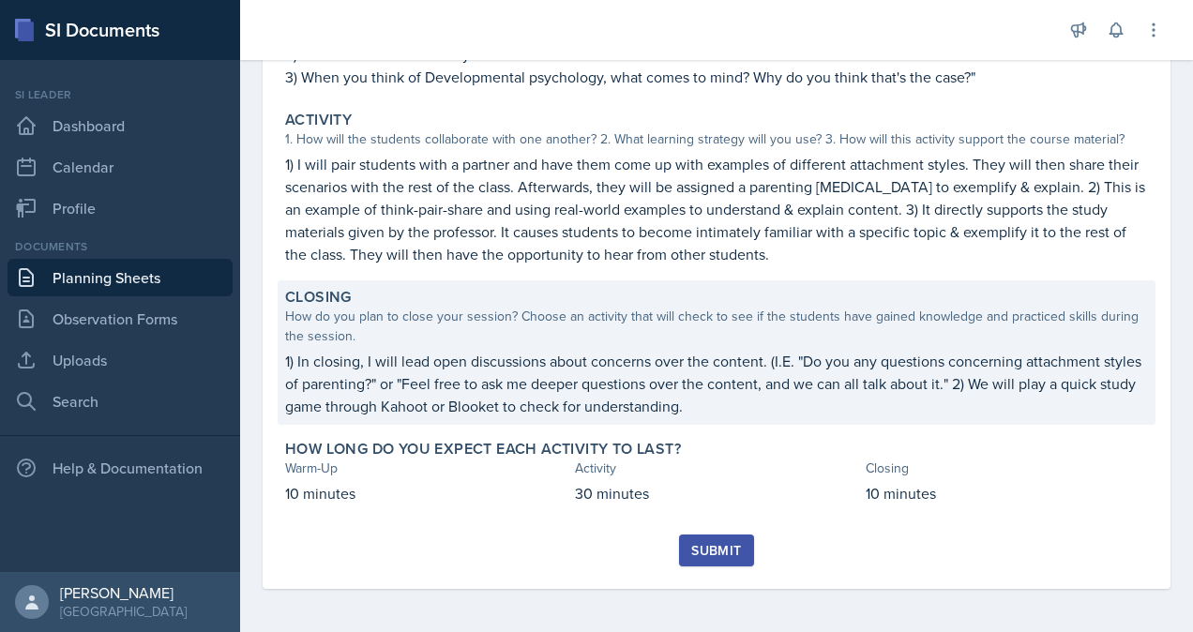
scroll to position [287, 0]
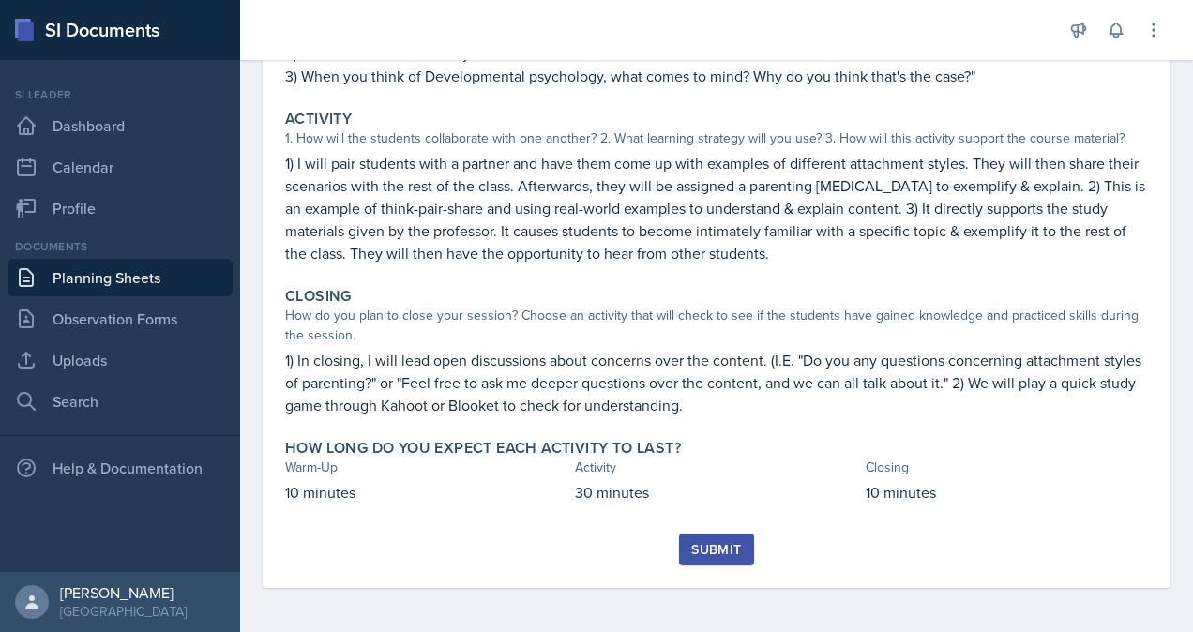
click at [719, 554] on div "Submit" at bounding box center [716, 549] width 50 height 15
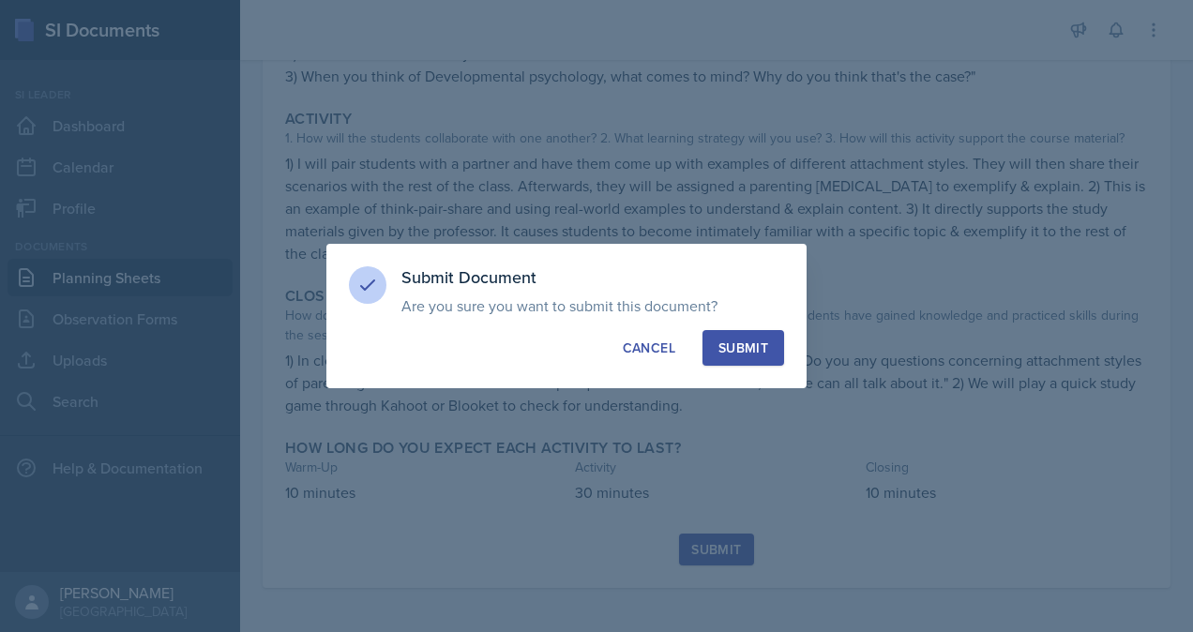
click at [745, 344] on div "Submit" at bounding box center [744, 348] width 50 height 19
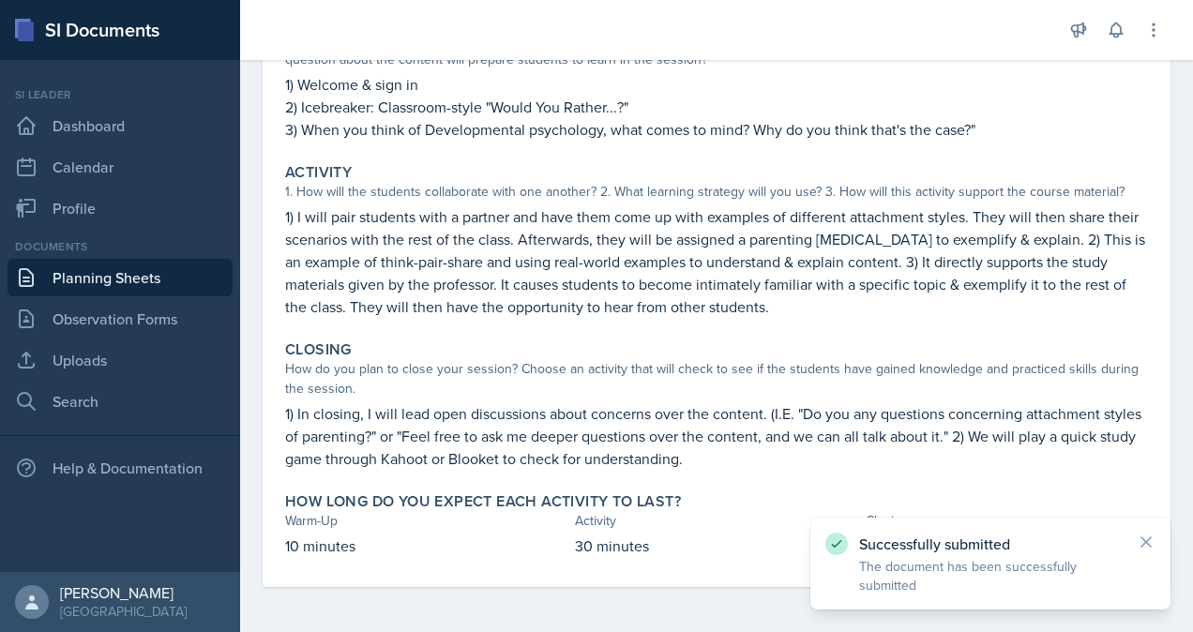
scroll to position [233, 0]
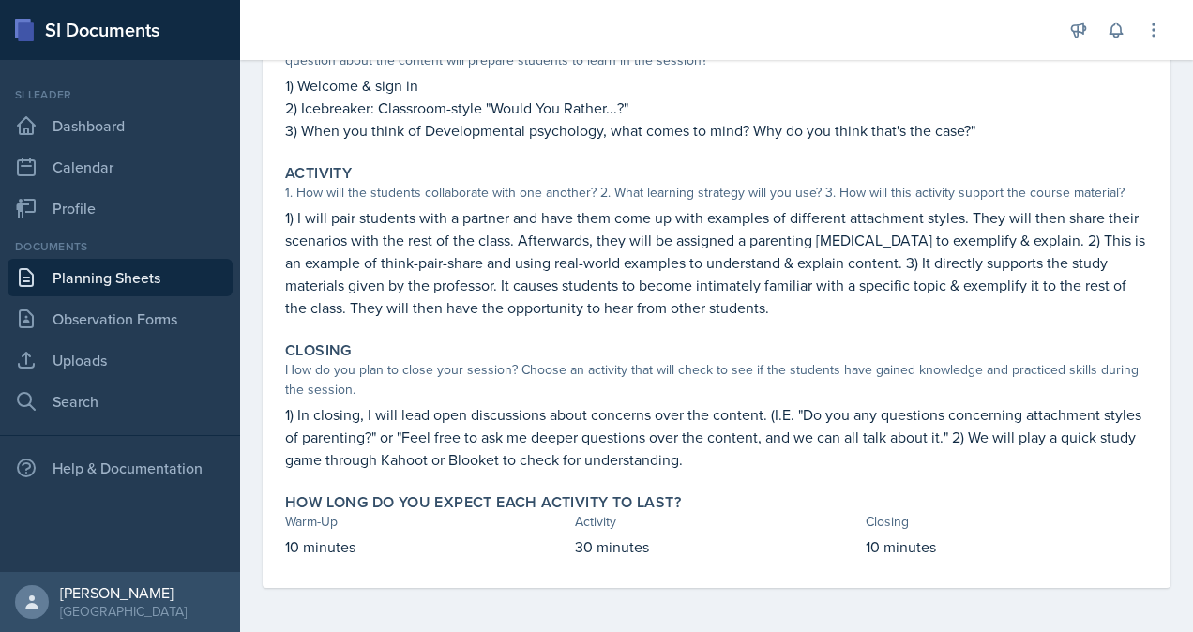
click at [138, 271] on link "Planning Sheets" at bounding box center [120, 278] width 225 height 38
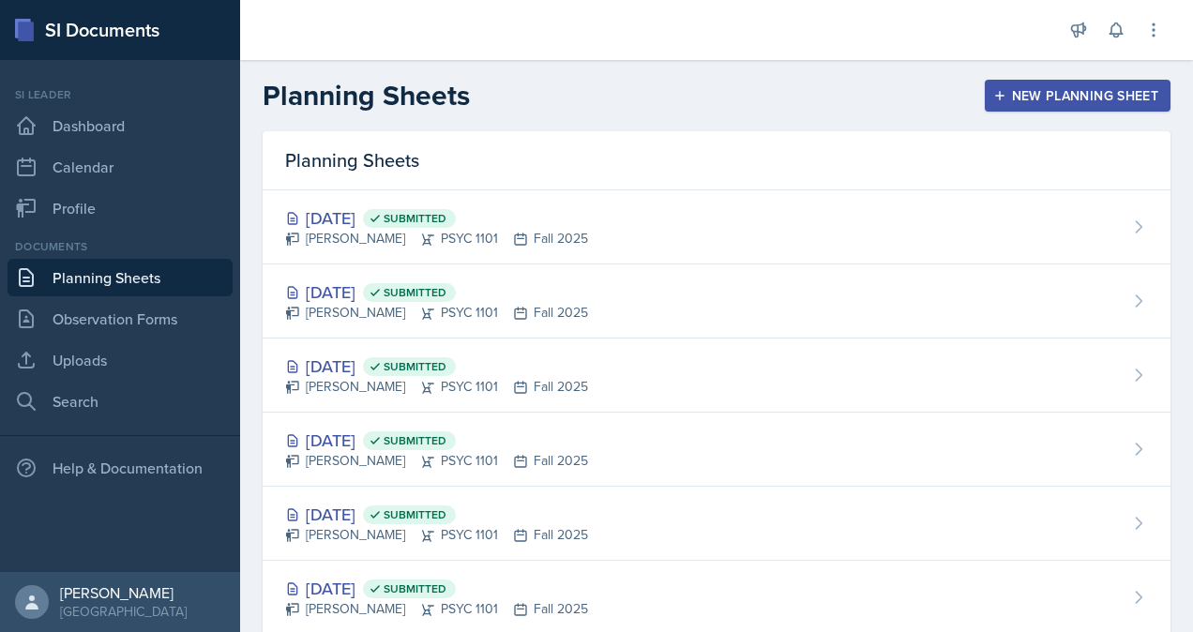
click at [1061, 103] on div "New Planning Sheet" at bounding box center [1077, 95] width 161 height 15
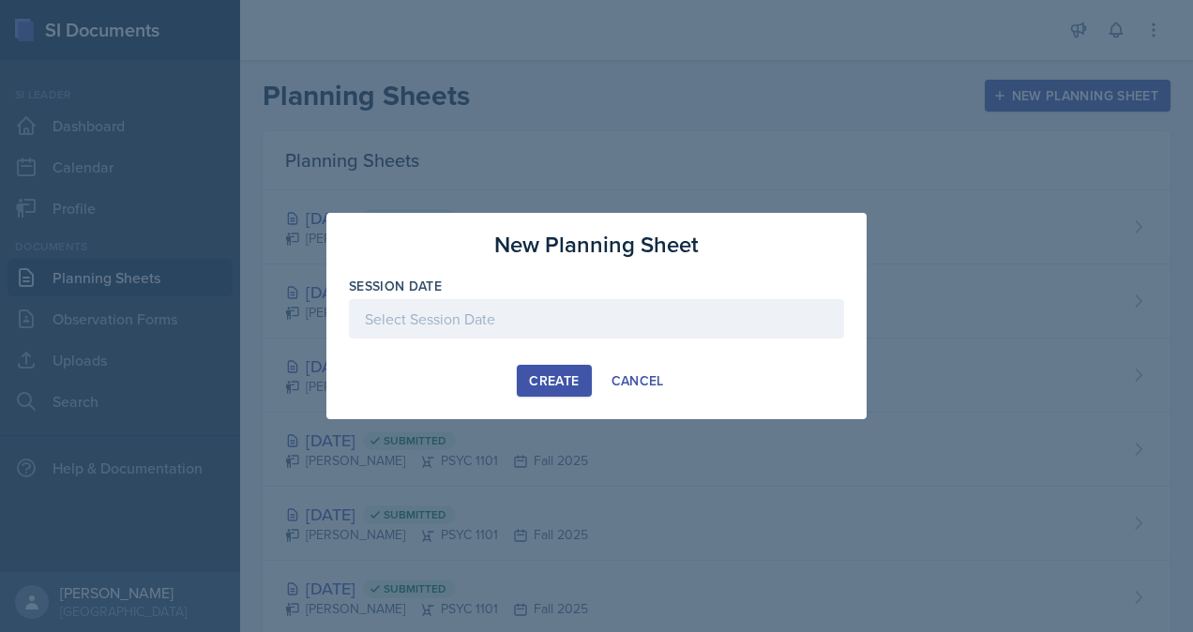
click at [586, 328] on div at bounding box center [596, 318] width 495 height 39
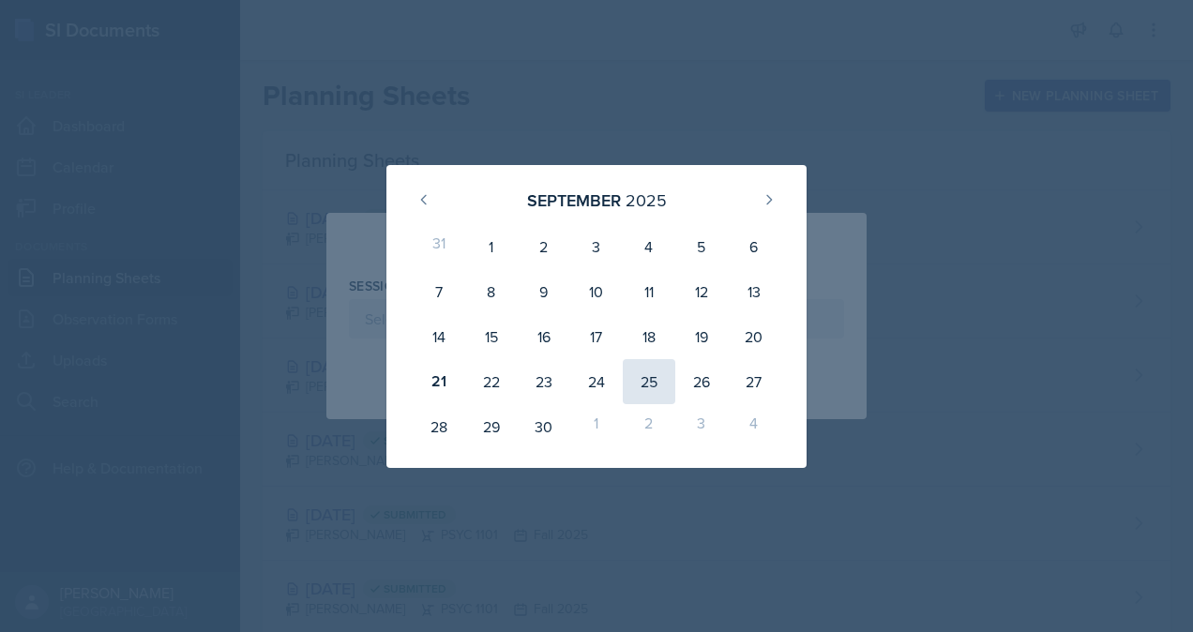
click at [653, 389] on div "25" at bounding box center [649, 381] width 53 height 45
type input "[DATE]"
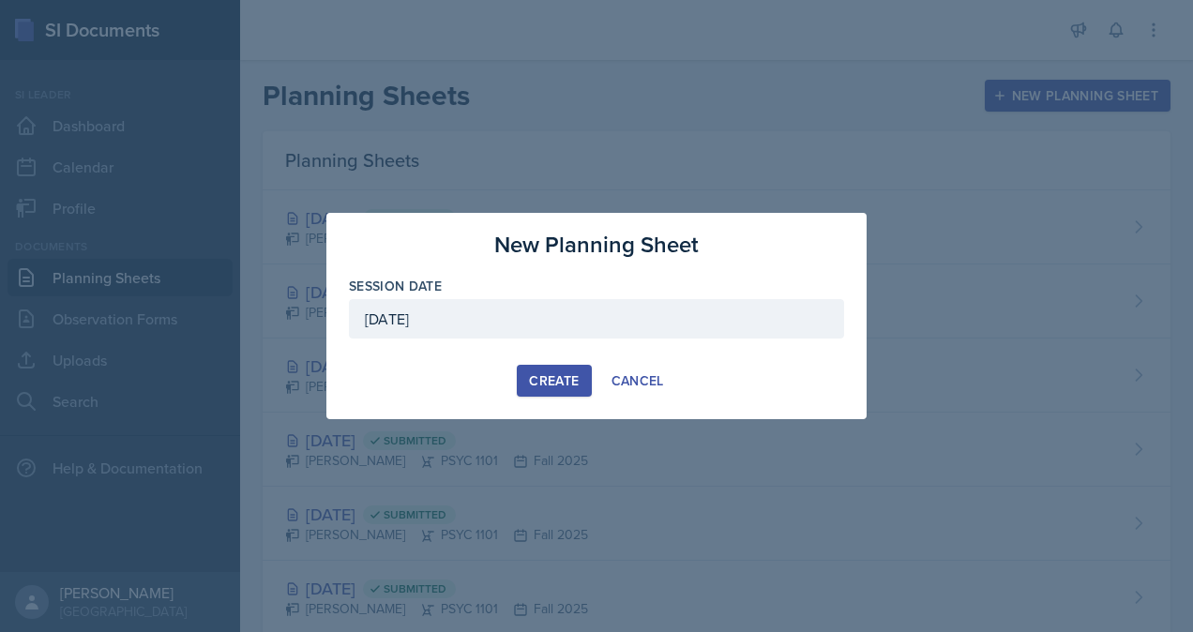
click at [575, 390] on button "Create" at bounding box center [554, 381] width 74 height 32
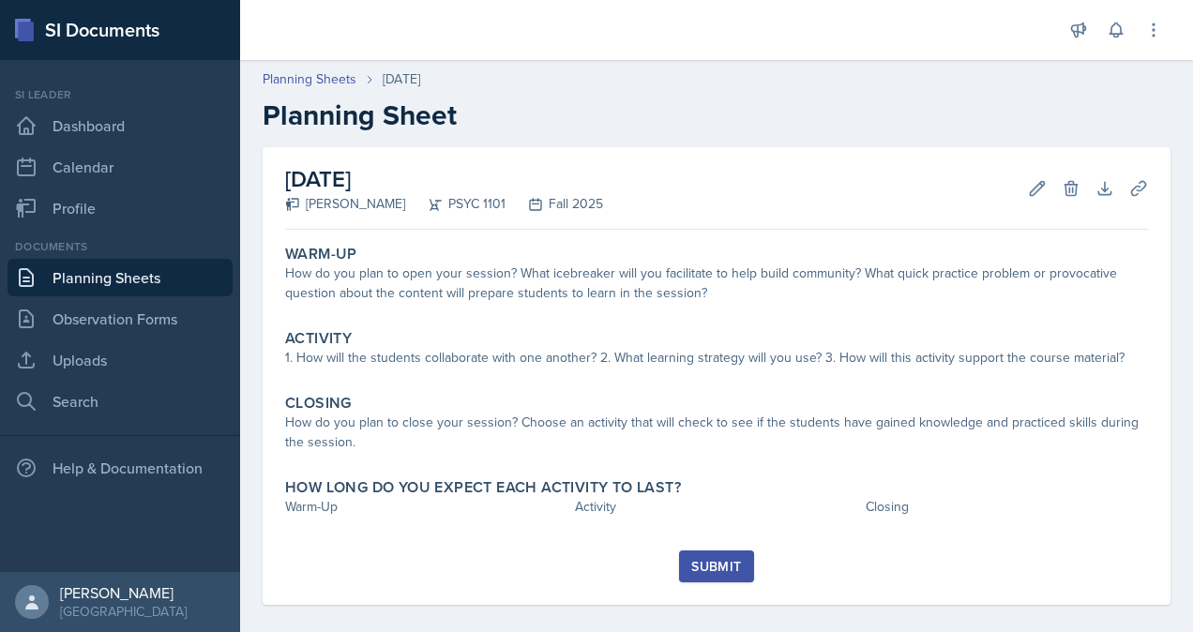
click at [771, 128] on h2 "Planning Sheet" at bounding box center [717, 116] width 908 height 34
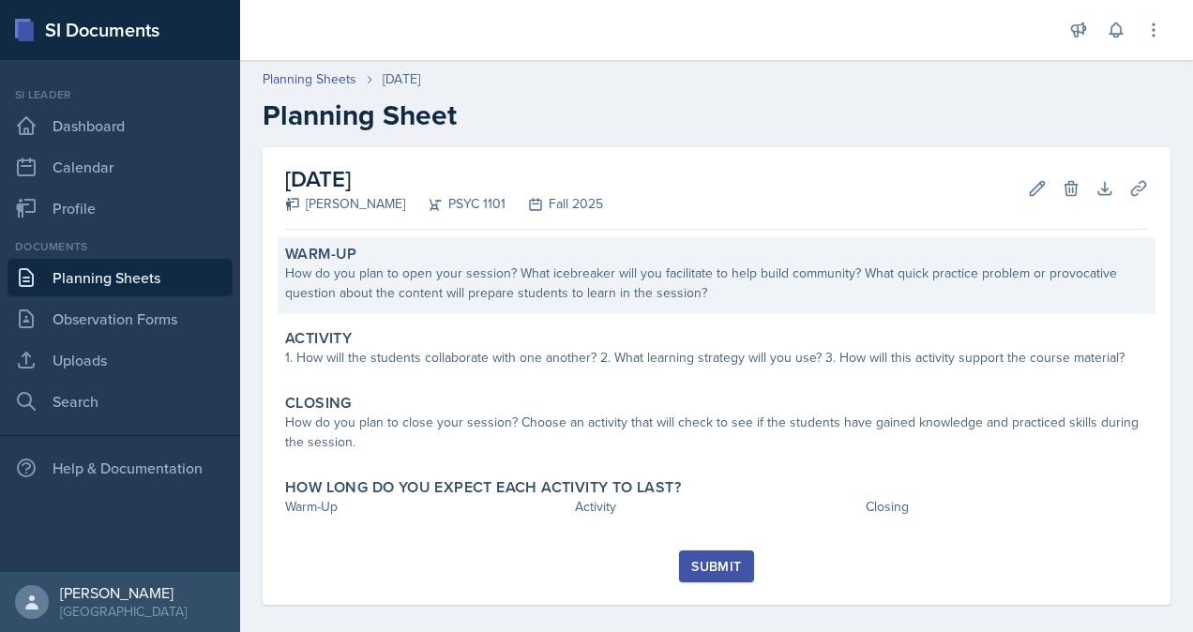
click at [642, 280] on div "How do you plan to open your session? What icebreaker will you facilitate to he…" at bounding box center [716, 283] width 863 height 39
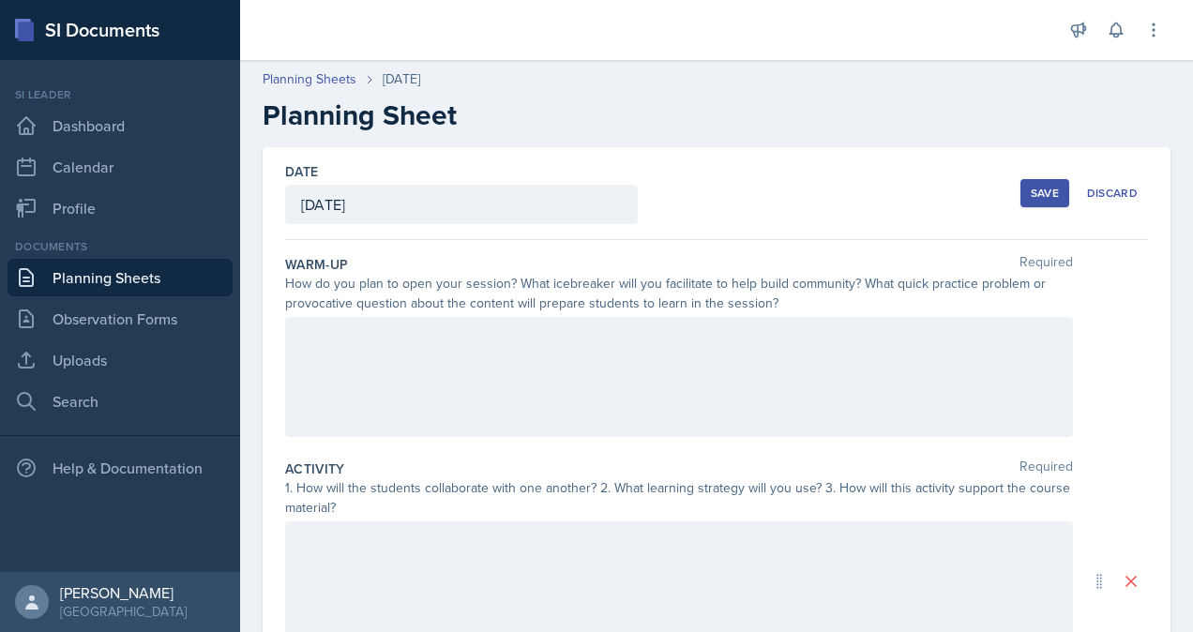
click at [595, 357] on div at bounding box center [679, 377] width 788 height 120
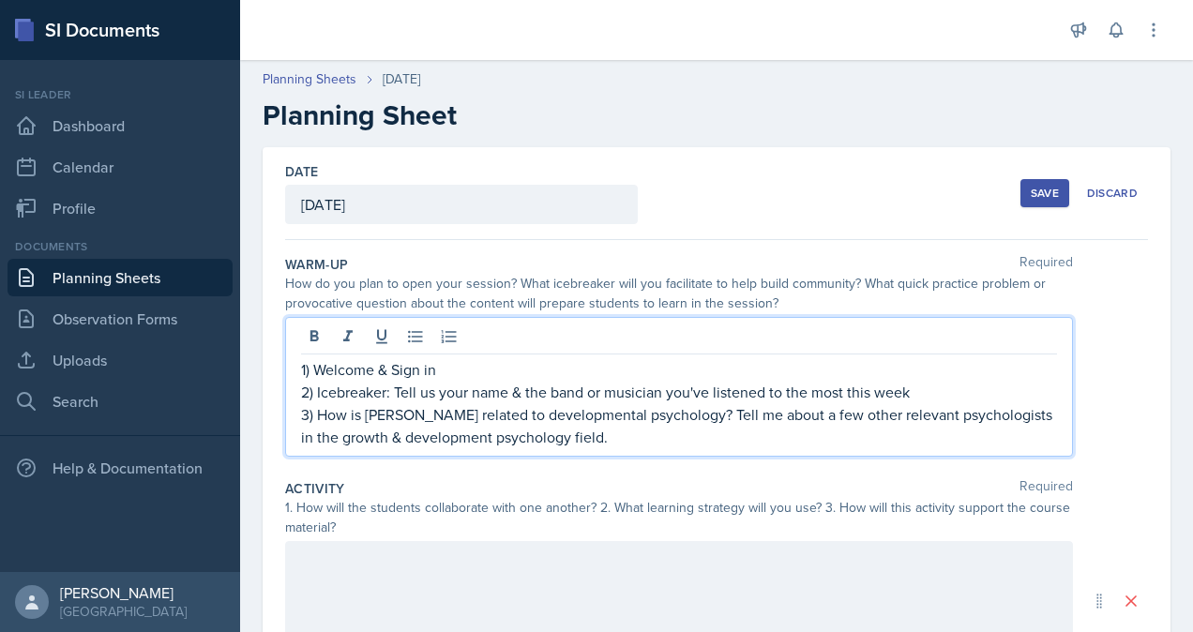
click at [493, 434] on p "3) How is [PERSON_NAME] related to developmental psychology? Tell me about a fe…" at bounding box center [679, 425] width 756 height 45
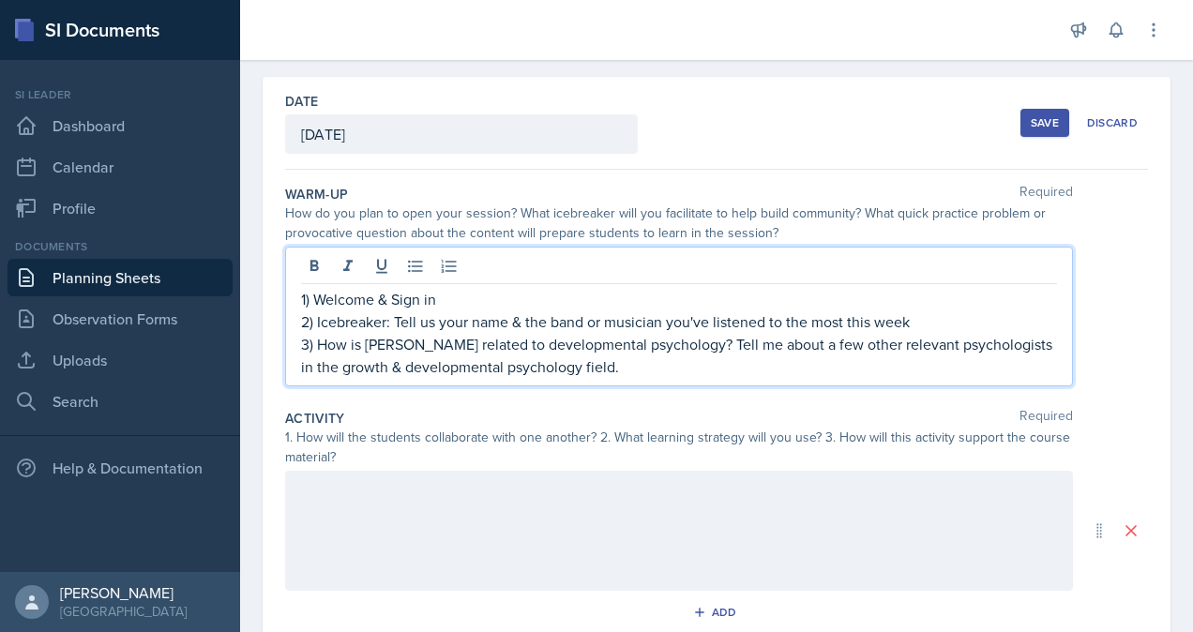
scroll to position [94, 0]
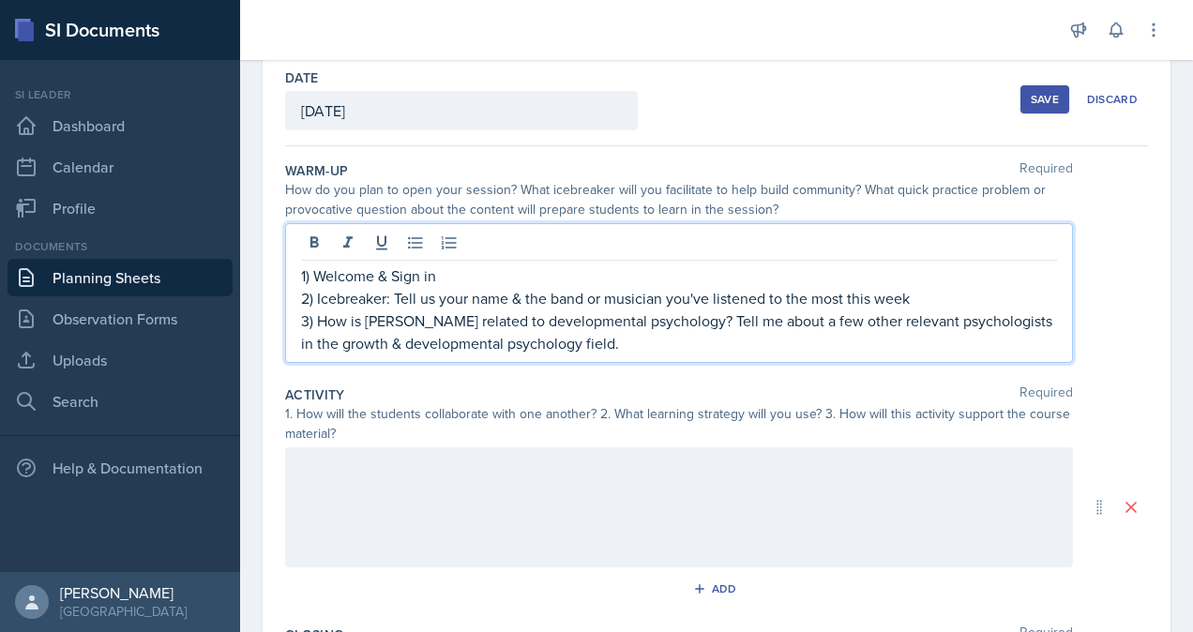
click at [591, 478] on div at bounding box center [679, 508] width 788 height 120
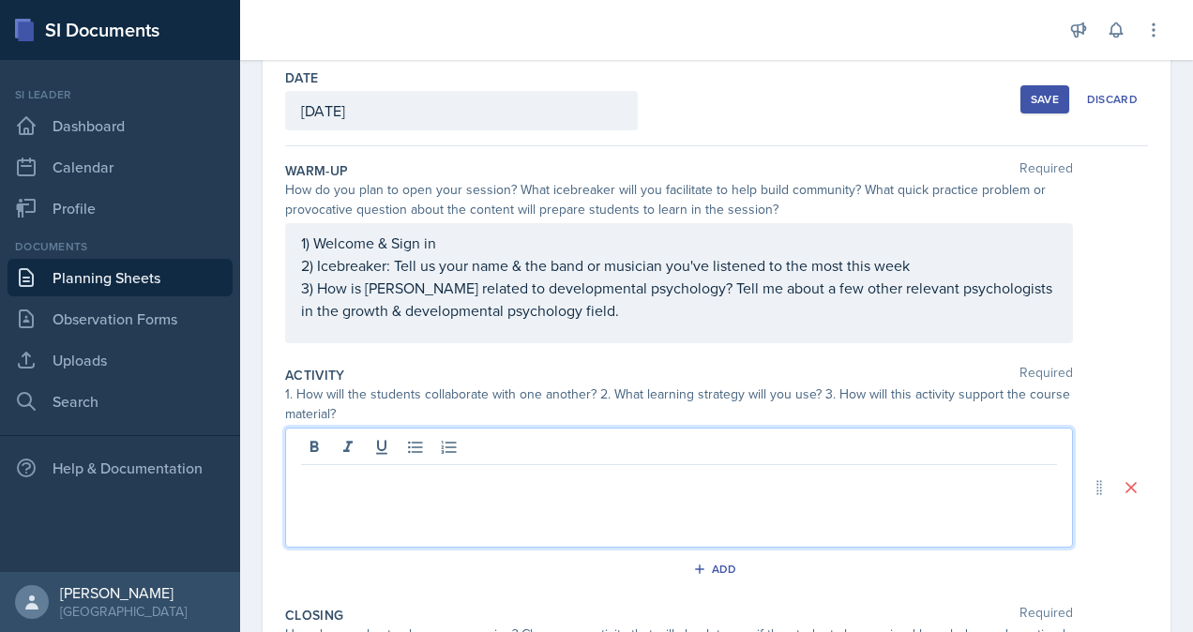
scroll to position [126, 0]
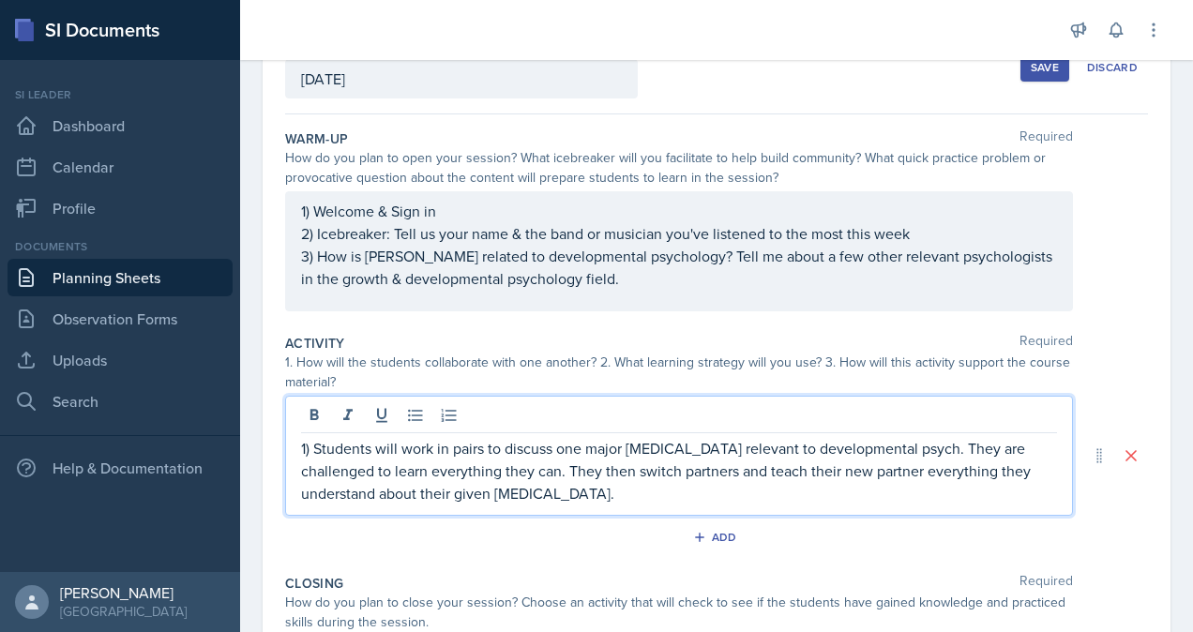
click at [621, 497] on p "1) Students will work in pairs to discuss one major [MEDICAL_DATA] relevant to …" at bounding box center [679, 471] width 756 height 68
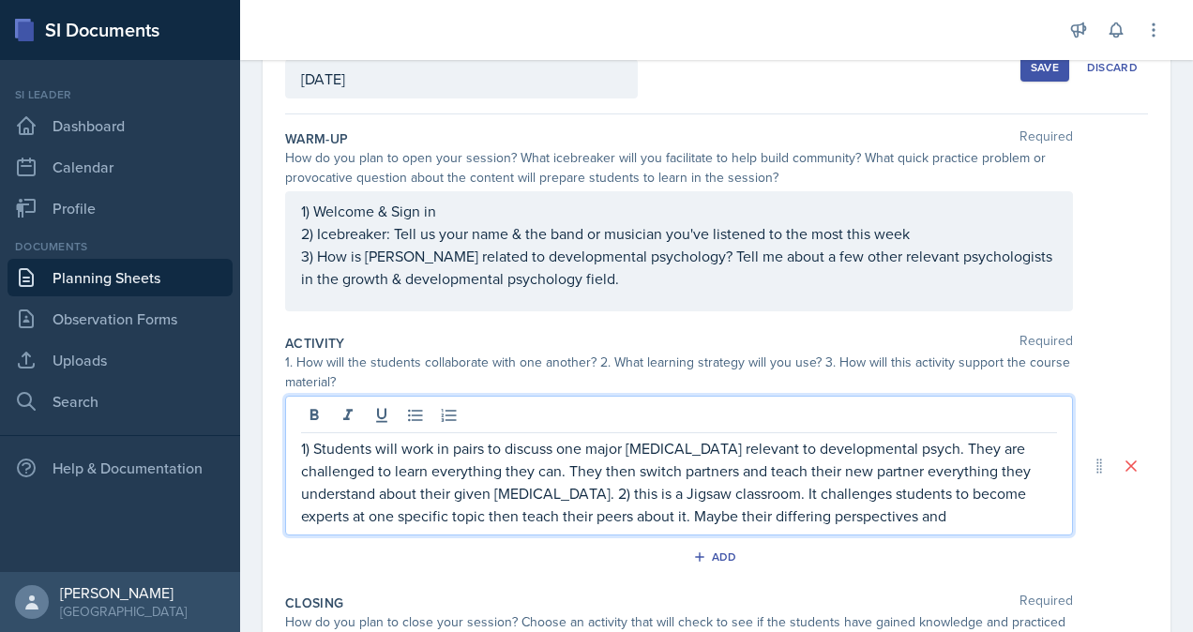
click at [960, 509] on p "1) Students will work in pairs to discuss one major [MEDICAL_DATA] relevant to …" at bounding box center [679, 482] width 756 height 90
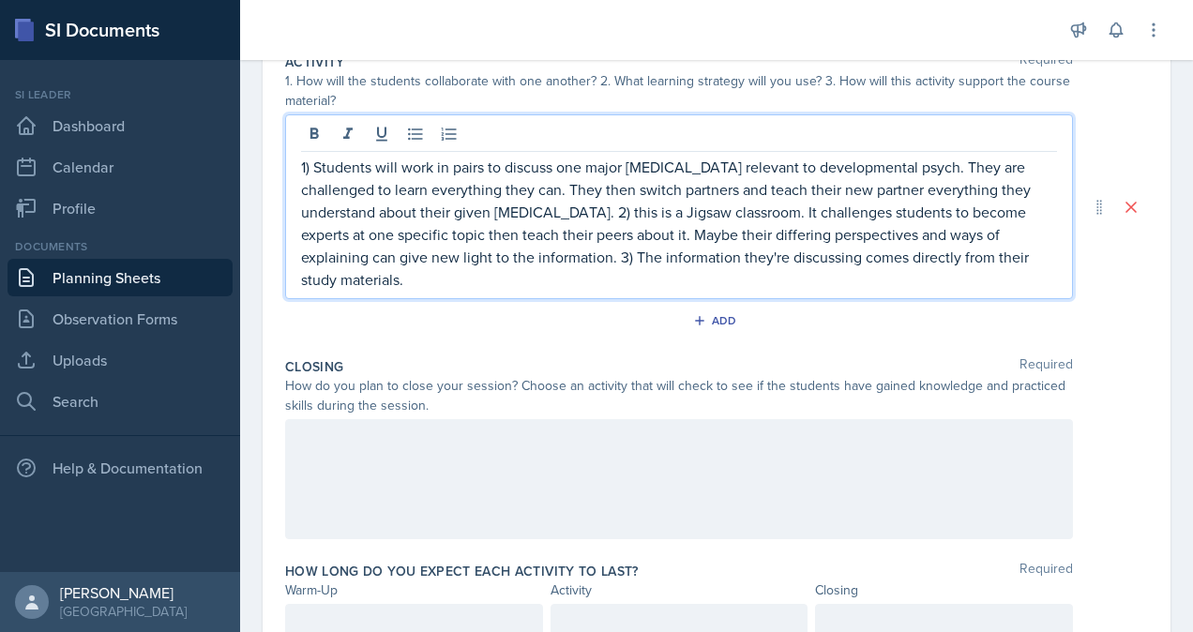
click at [538, 481] on div at bounding box center [679, 479] width 788 height 120
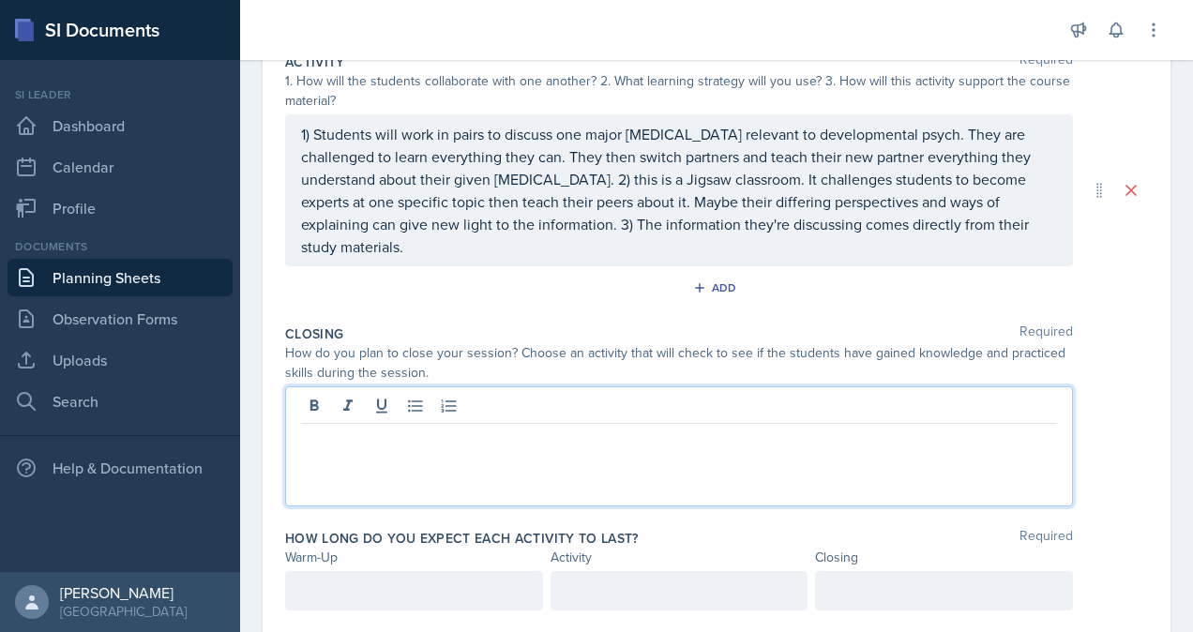
scroll to position [440, 0]
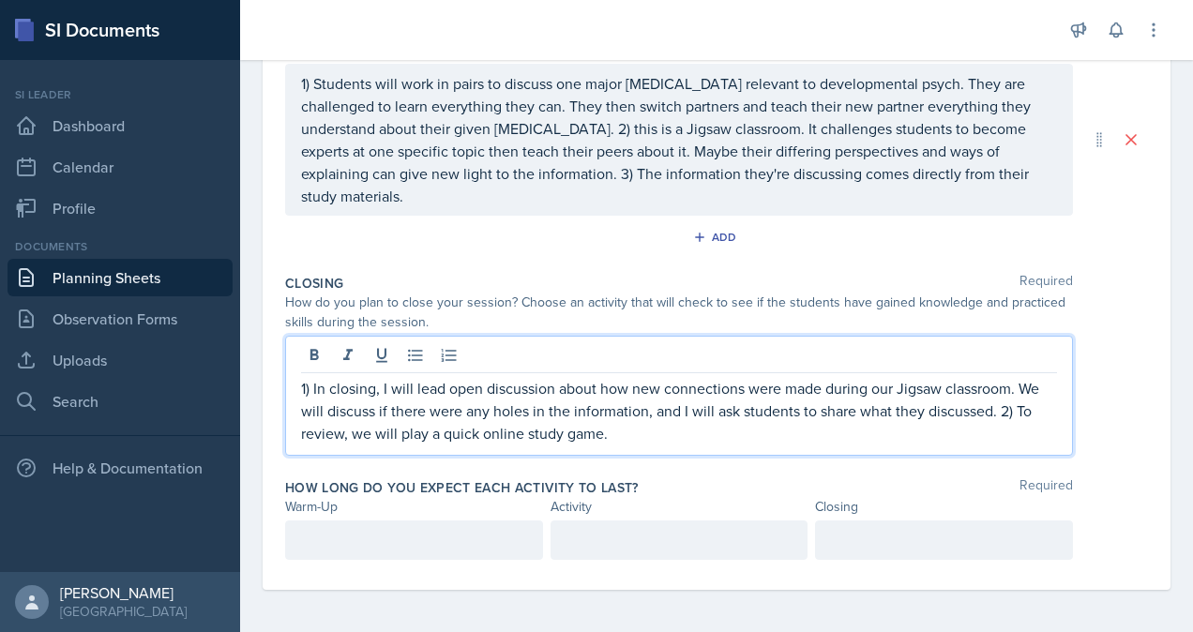
click at [358, 538] on p at bounding box center [414, 540] width 226 height 23
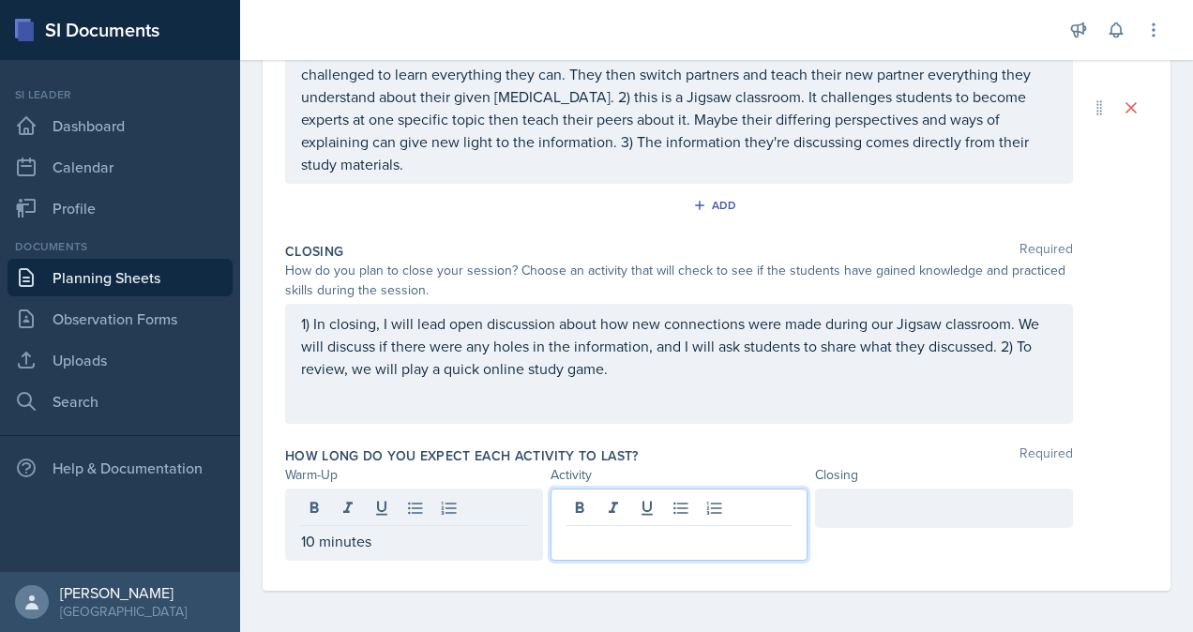
click at [714, 496] on div at bounding box center [680, 525] width 258 height 72
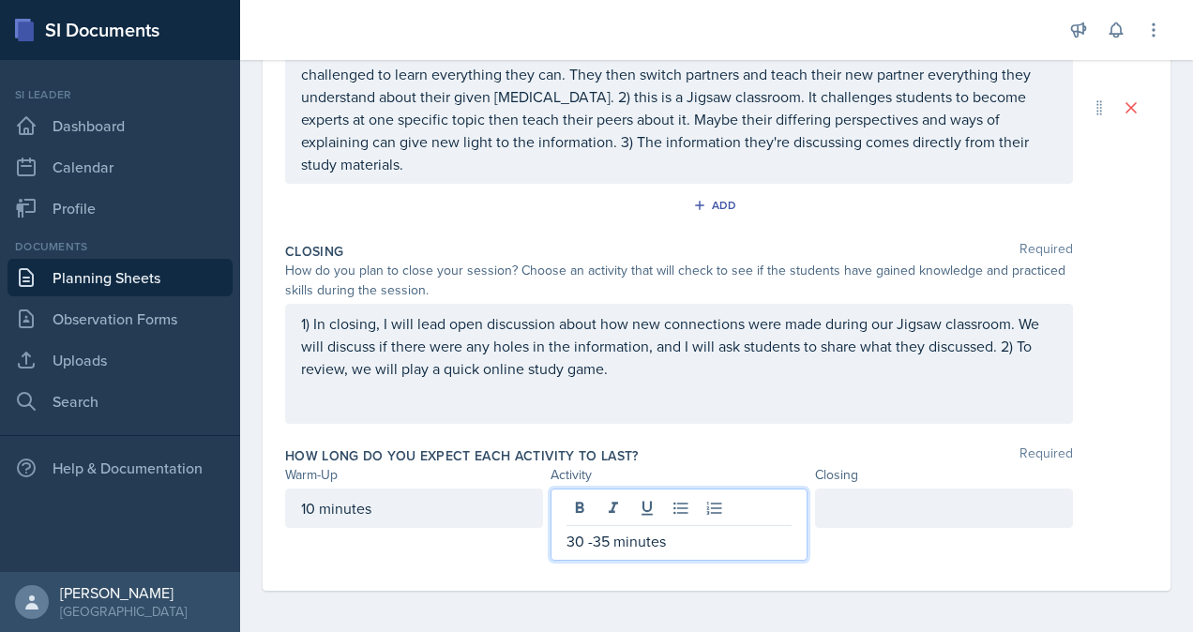
click at [886, 505] on div at bounding box center [944, 508] width 258 height 39
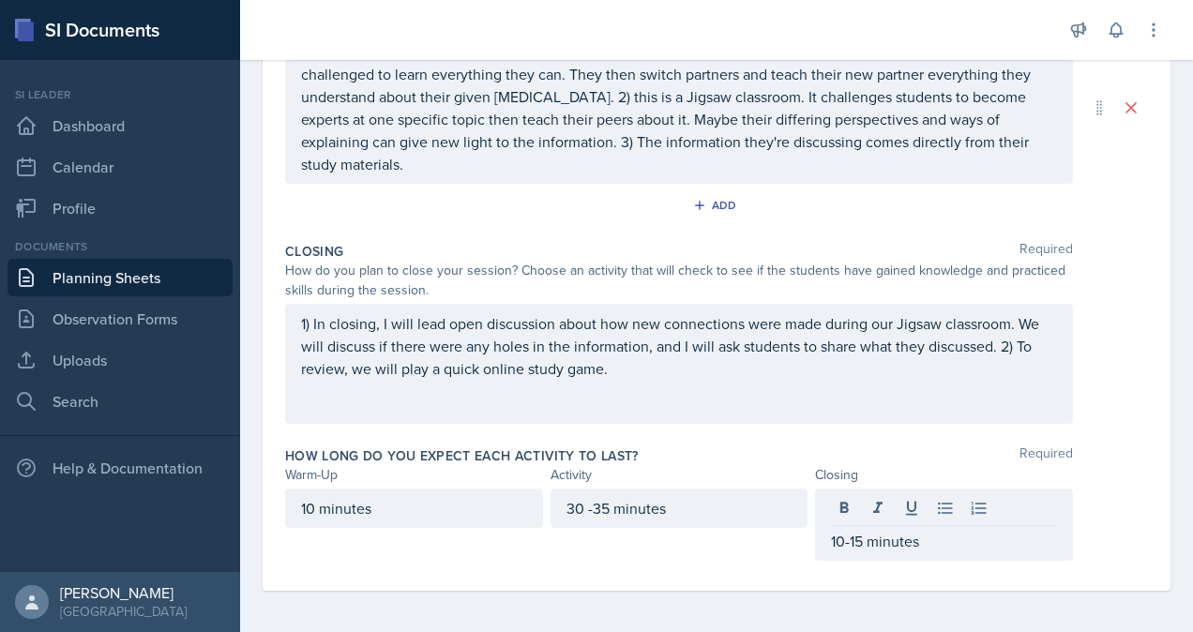
click at [771, 449] on div "How long do you expect each activity to last? Required" at bounding box center [716, 456] width 863 height 19
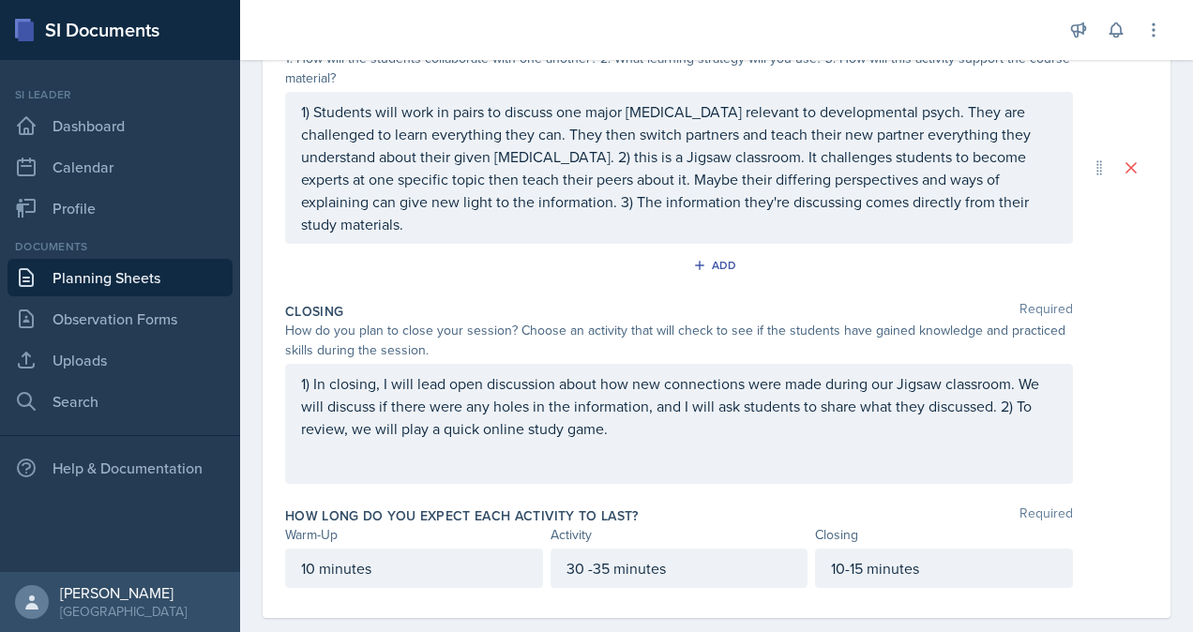
scroll to position [458, 0]
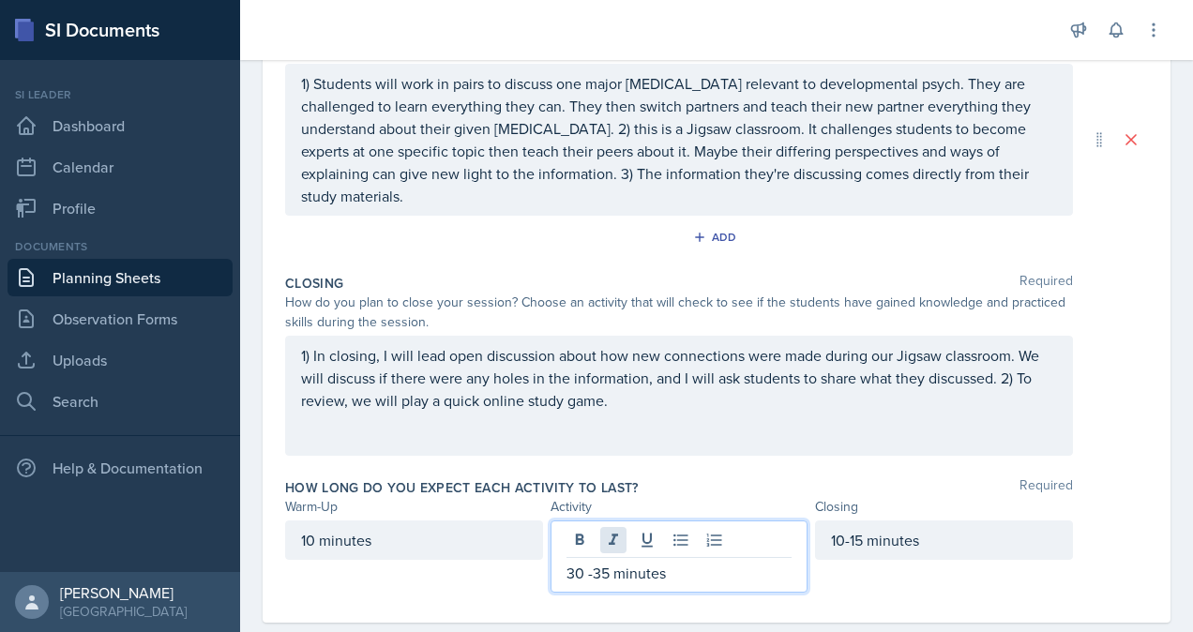
click at [602, 540] on div "30 -35 minutes" at bounding box center [680, 557] width 258 height 72
drag, startPoint x: 603, startPoint y: 568, endPoint x: 551, endPoint y: 565, distance: 52.6
click at [551, 565] on div "30 -35 minutes" at bounding box center [680, 557] width 258 height 72
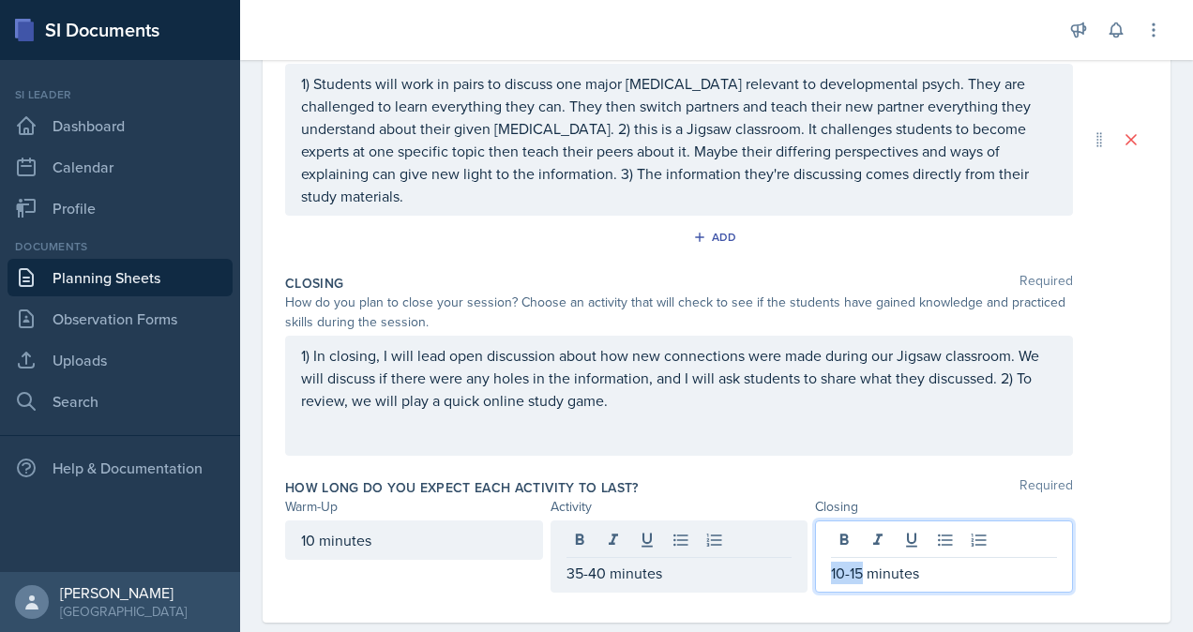
drag, startPoint x: 853, startPoint y: 537, endPoint x: 820, endPoint y: 538, distance: 32.8
click at [820, 538] on div "10-15 minutes" at bounding box center [944, 557] width 258 height 72
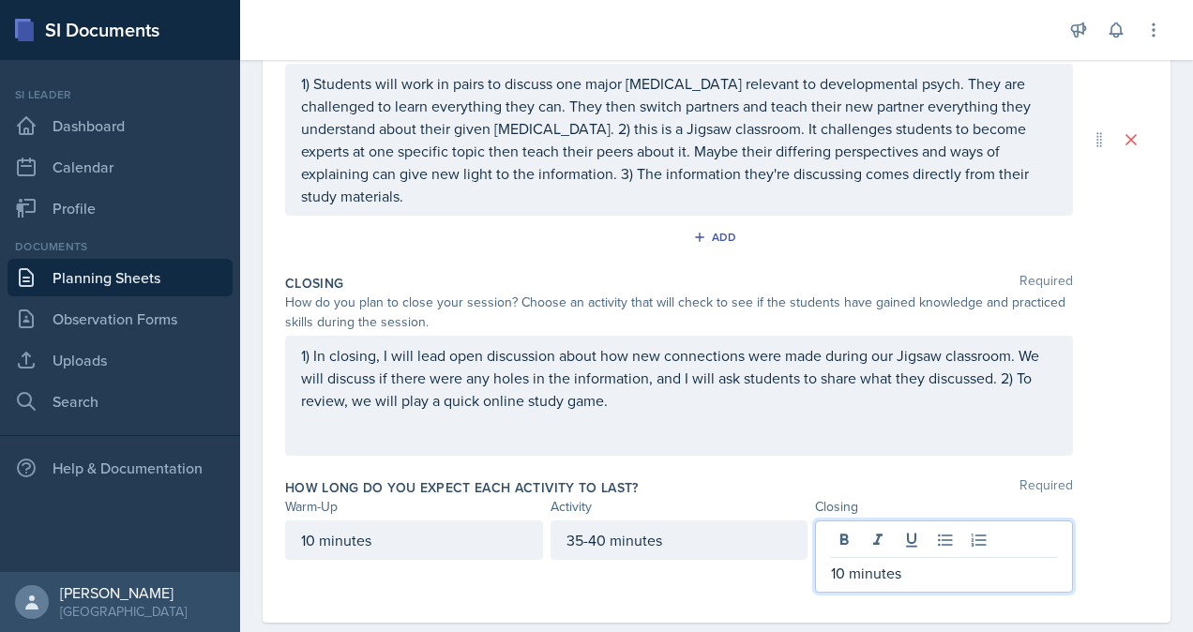
click at [1131, 548] on div "10 minutes 35-40 minutes 10 minutes" at bounding box center [716, 557] width 863 height 72
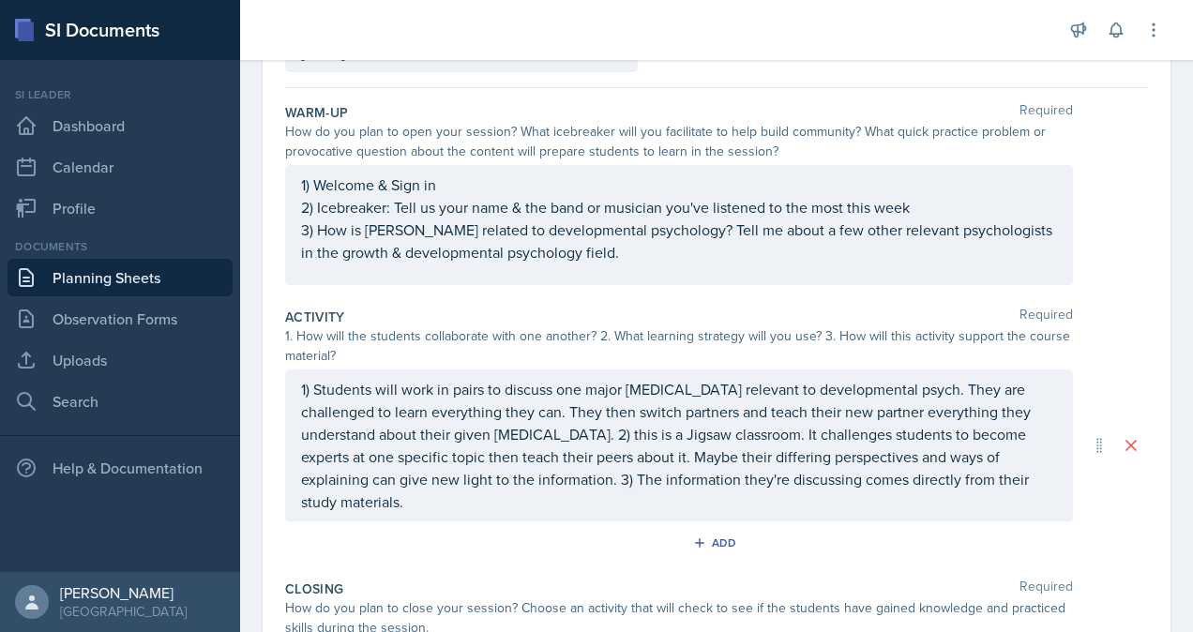
scroll to position [188, 0]
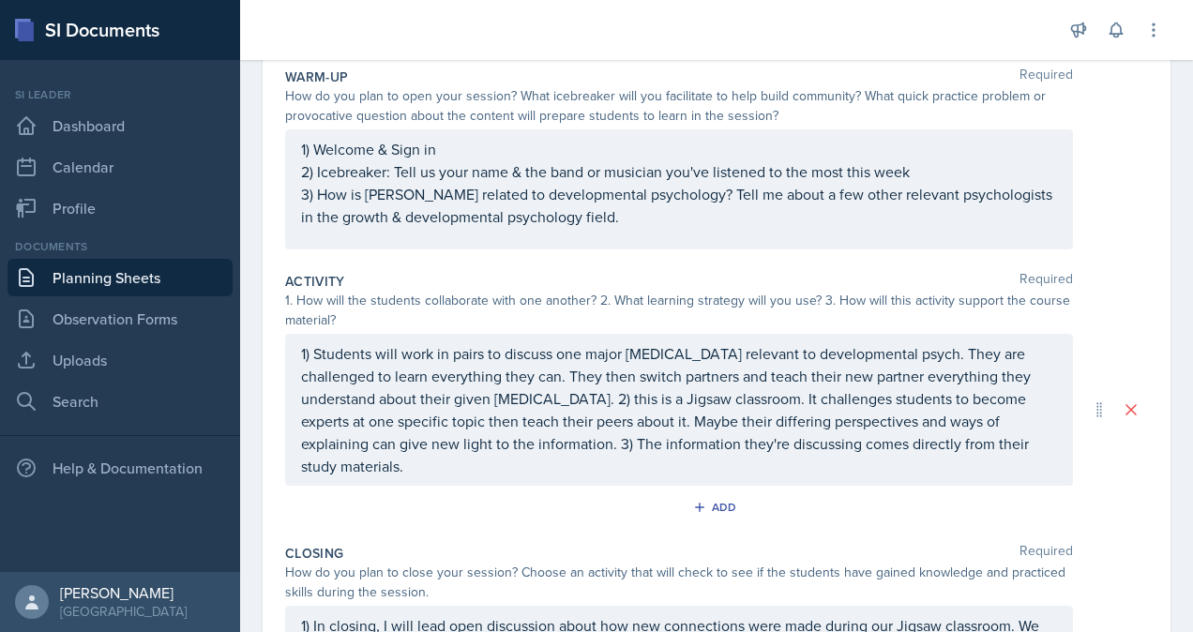
click at [414, 468] on p "1) Students will work in pairs to discuss one major [MEDICAL_DATA] relevant to …" at bounding box center [679, 409] width 756 height 135
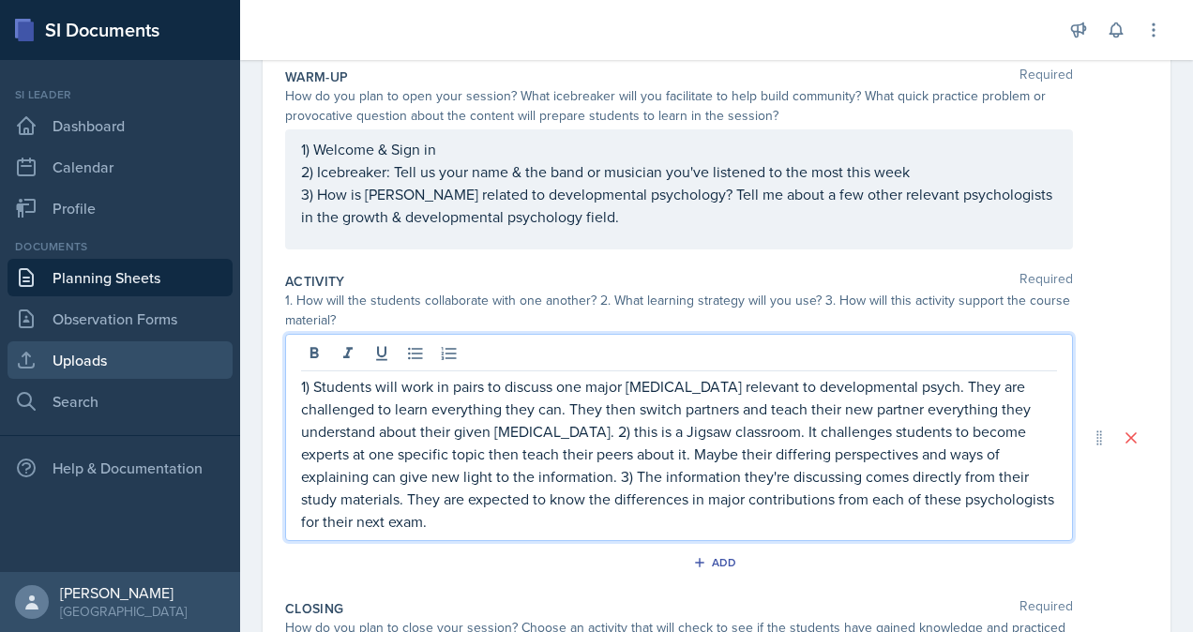
click at [120, 368] on link "Uploads" at bounding box center [120, 360] width 225 height 38
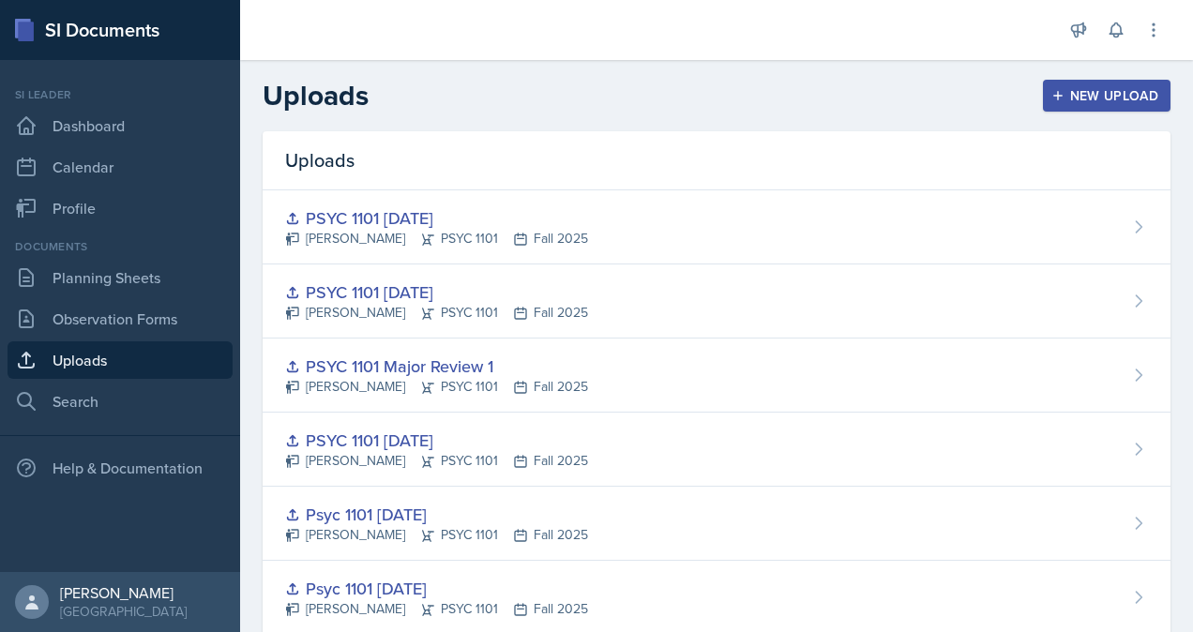
click at [1052, 92] on icon "button" at bounding box center [1058, 95] width 13 height 13
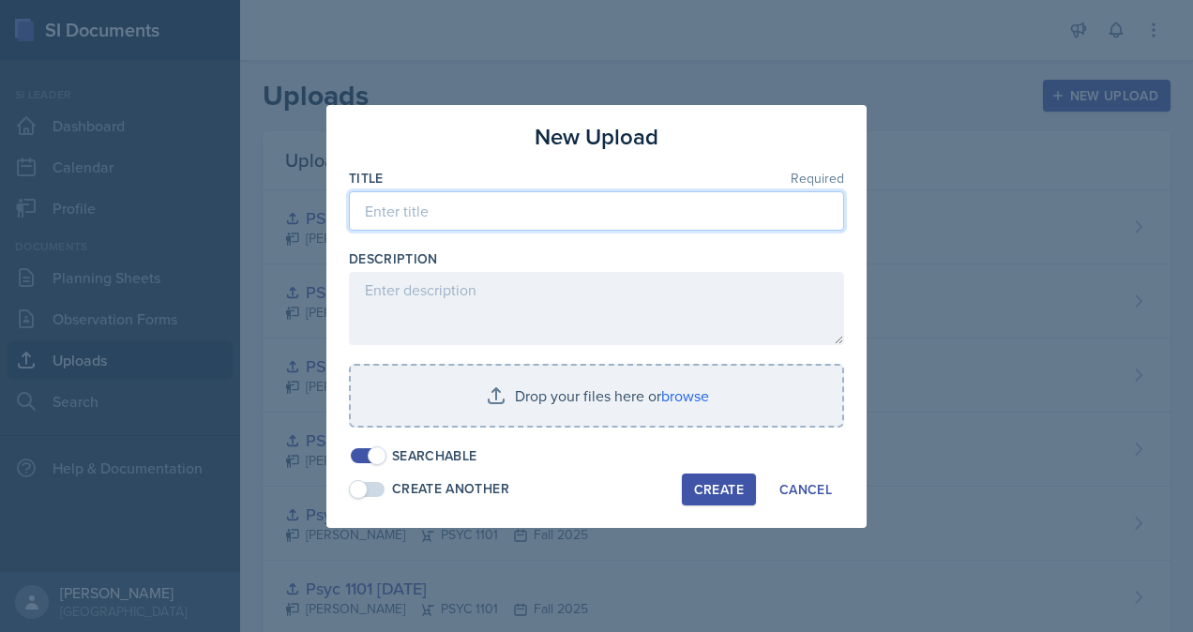
click at [510, 210] on input at bounding box center [596, 210] width 495 height 39
type input "PSYC 1101 [DATE]"
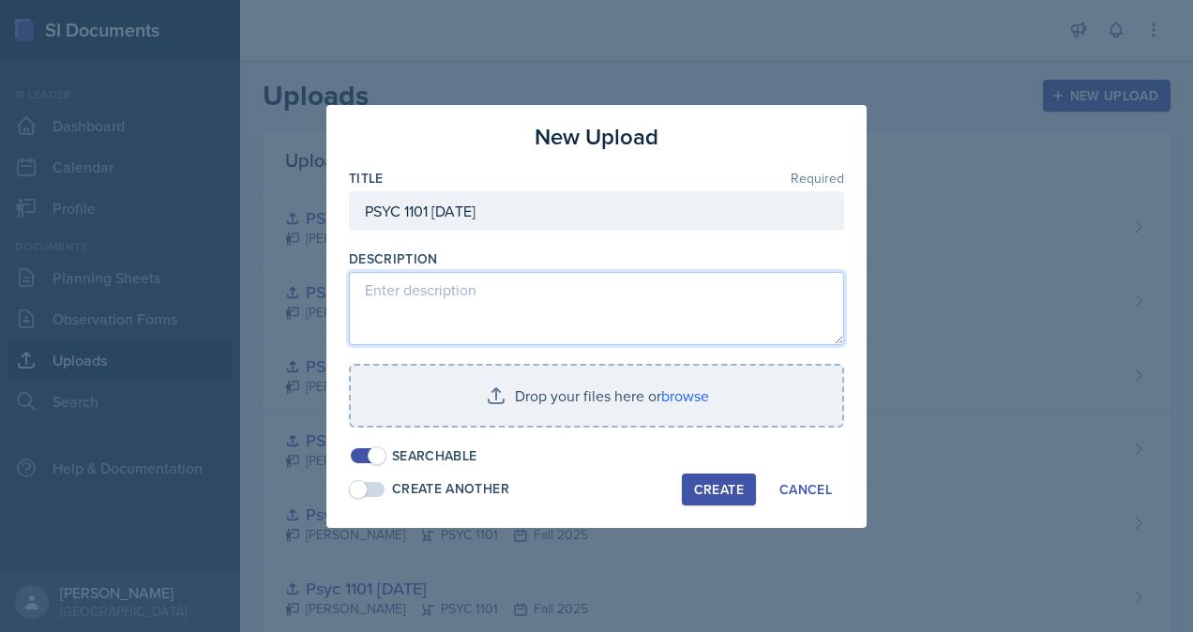
click at [606, 316] on textarea at bounding box center [596, 308] width 495 height 73
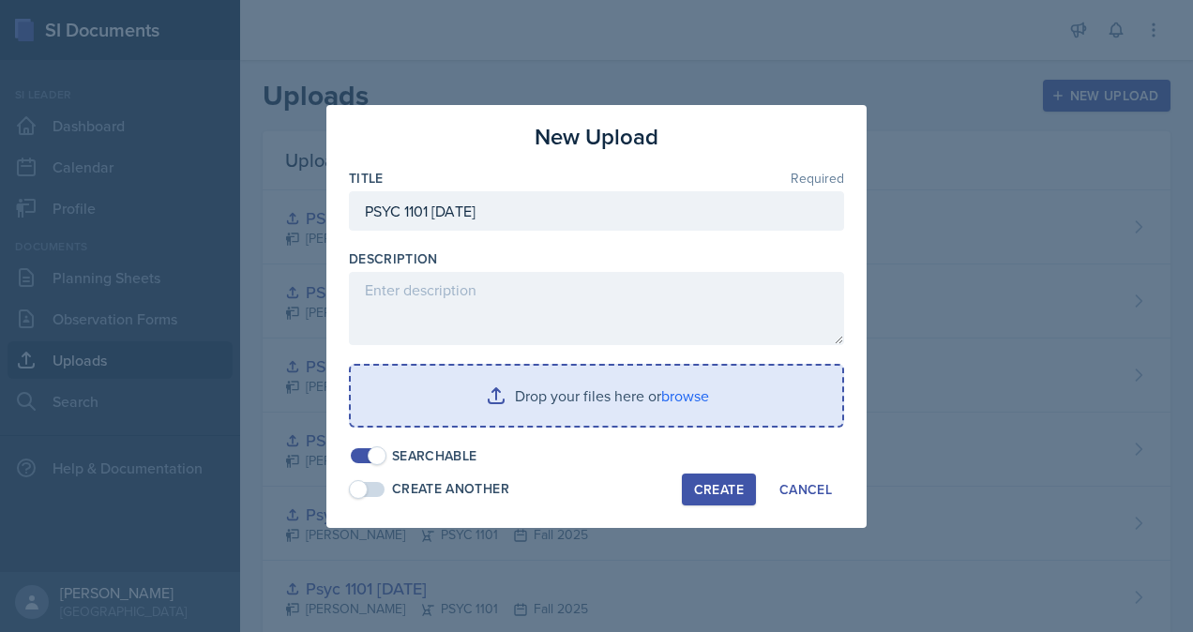
click at [688, 396] on input "file" at bounding box center [597, 396] width 492 height 60
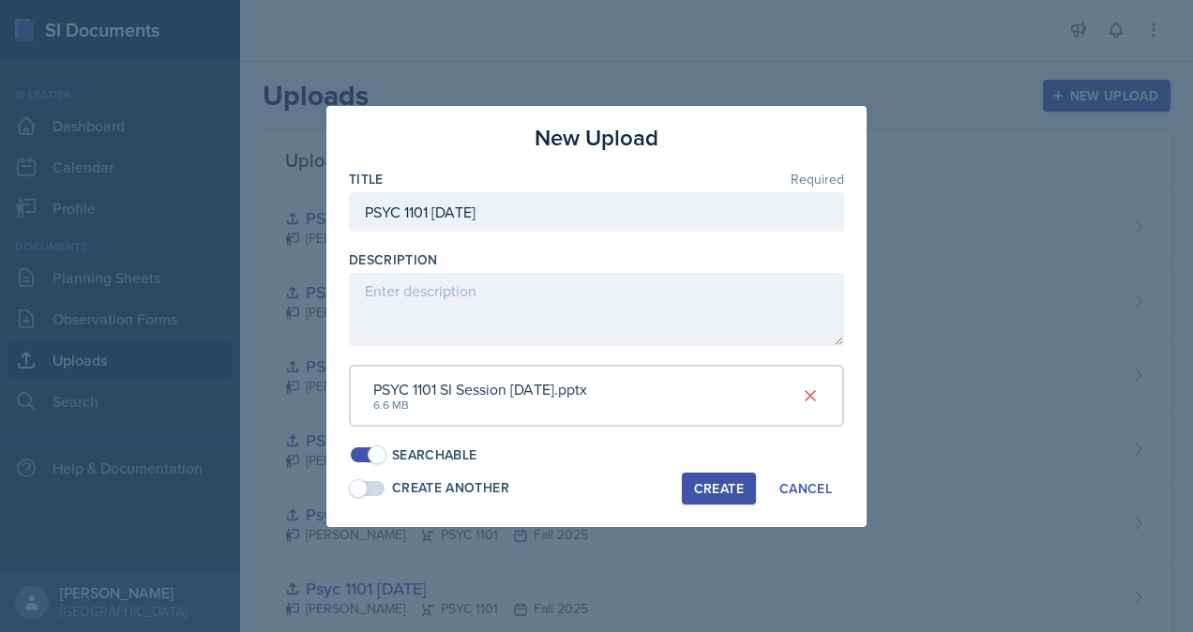
click at [737, 492] on div "Create" at bounding box center [719, 488] width 50 height 15
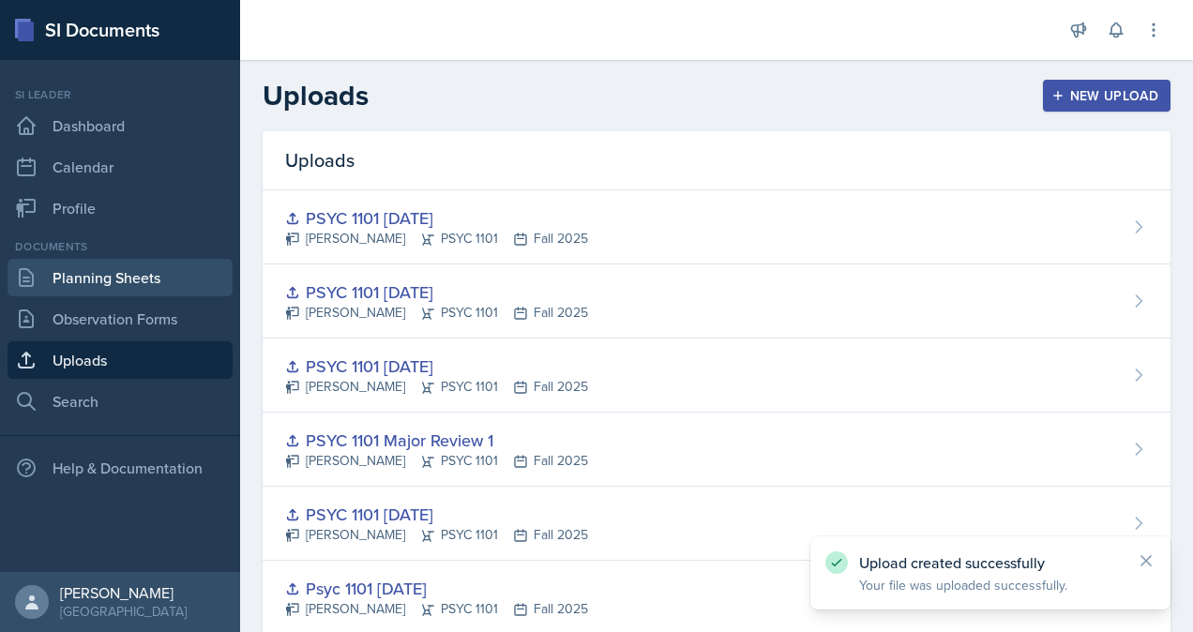
click at [161, 280] on link "Planning Sheets" at bounding box center [120, 278] width 225 height 38
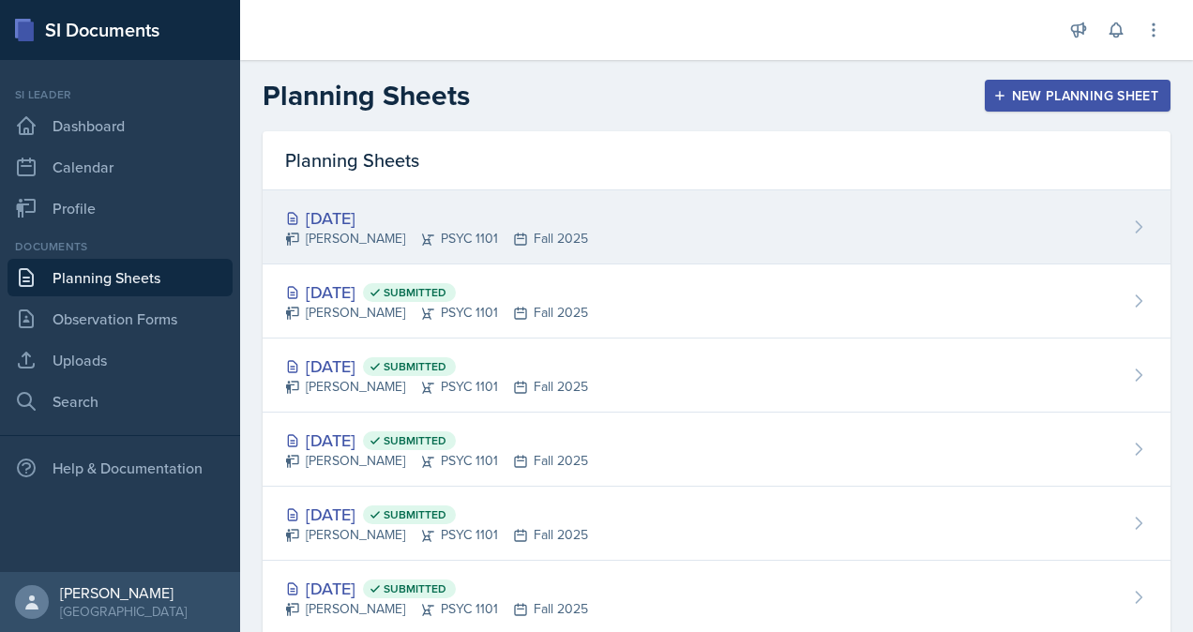
click at [555, 221] on div "[DATE]" at bounding box center [436, 217] width 303 height 25
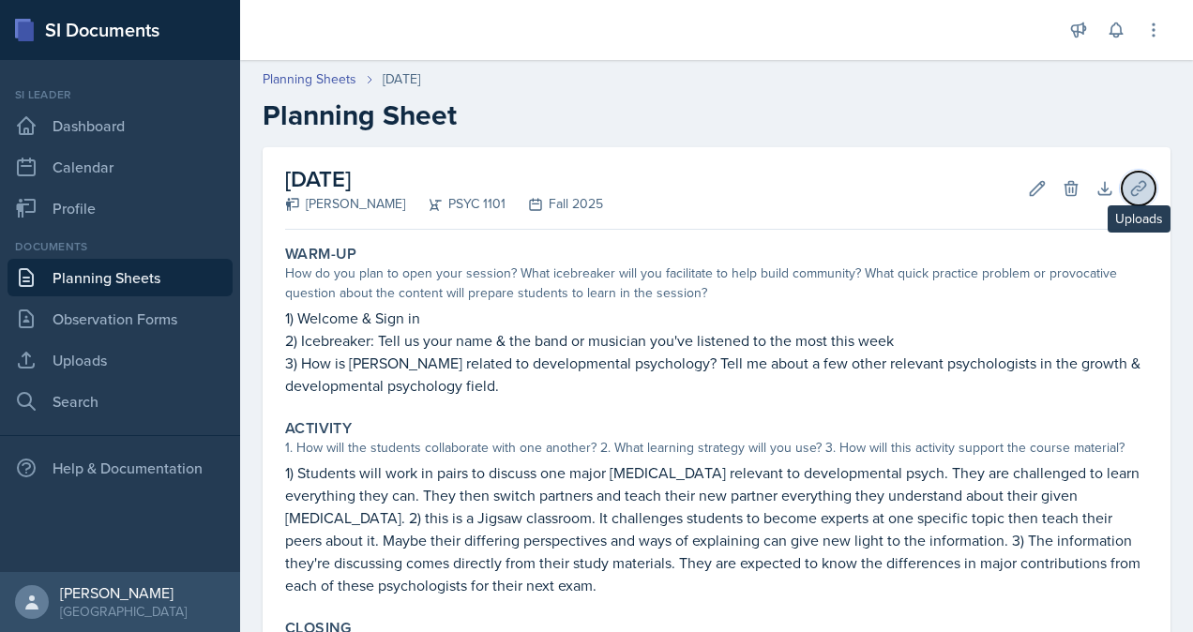
click at [1130, 179] on icon at bounding box center [1139, 188] width 19 height 19
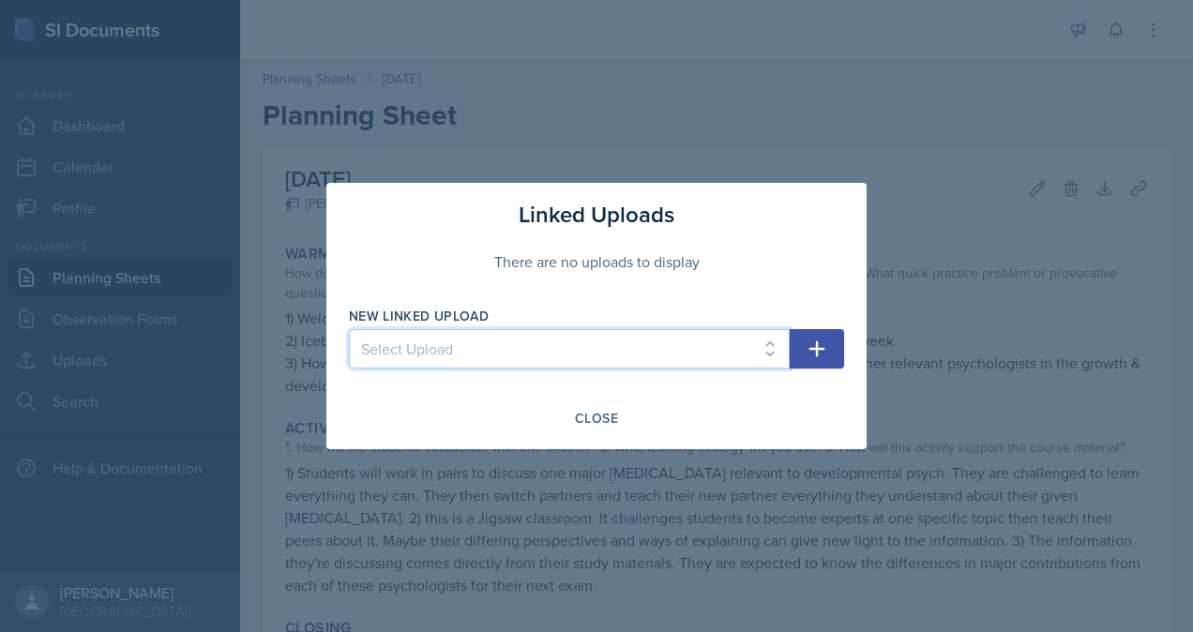
click at [751, 343] on select "Select Upload [PERSON_NAME] PSYC 1101 [DATE] PSYC [PHONE_NUMBER][DATE] PSYC 110…" at bounding box center [569, 348] width 441 height 39
select select "d2e4c1f2-56df-4295-bbd2-ad2e75923f53"
click at [349, 329] on select "Select Upload [PERSON_NAME] PSYC 1101 [DATE] PSYC [PHONE_NUMBER][DATE] PSYC 110…" at bounding box center [569, 348] width 441 height 39
click at [815, 346] on icon "button" at bounding box center [817, 349] width 23 height 23
select select
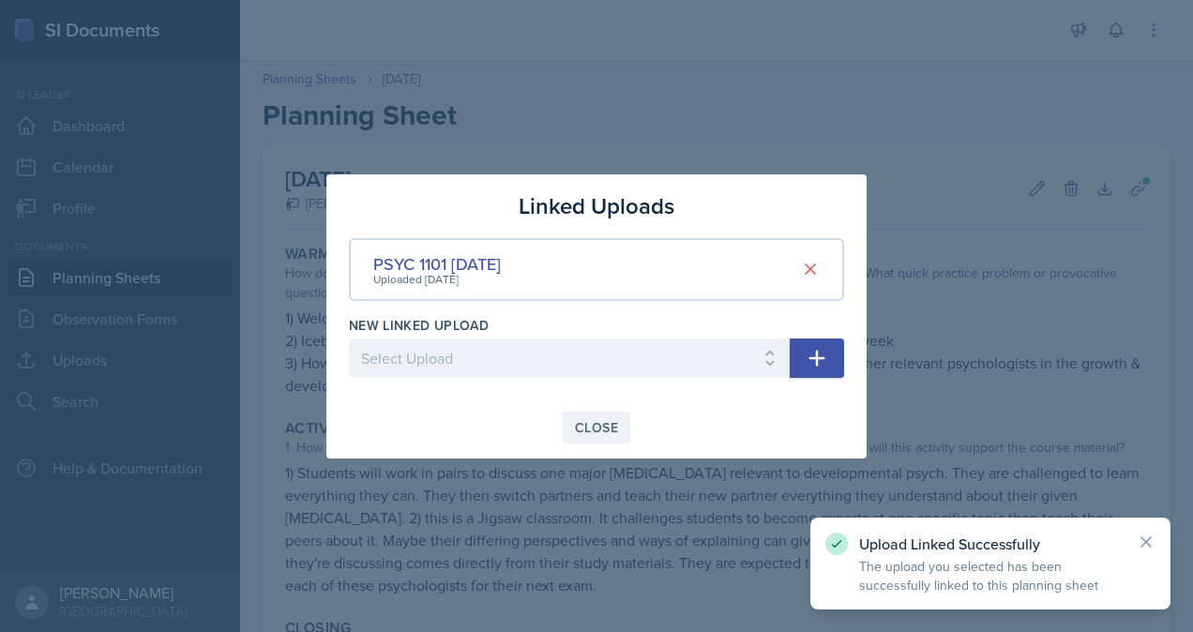
click at [596, 429] on div "Close" at bounding box center [596, 427] width 43 height 15
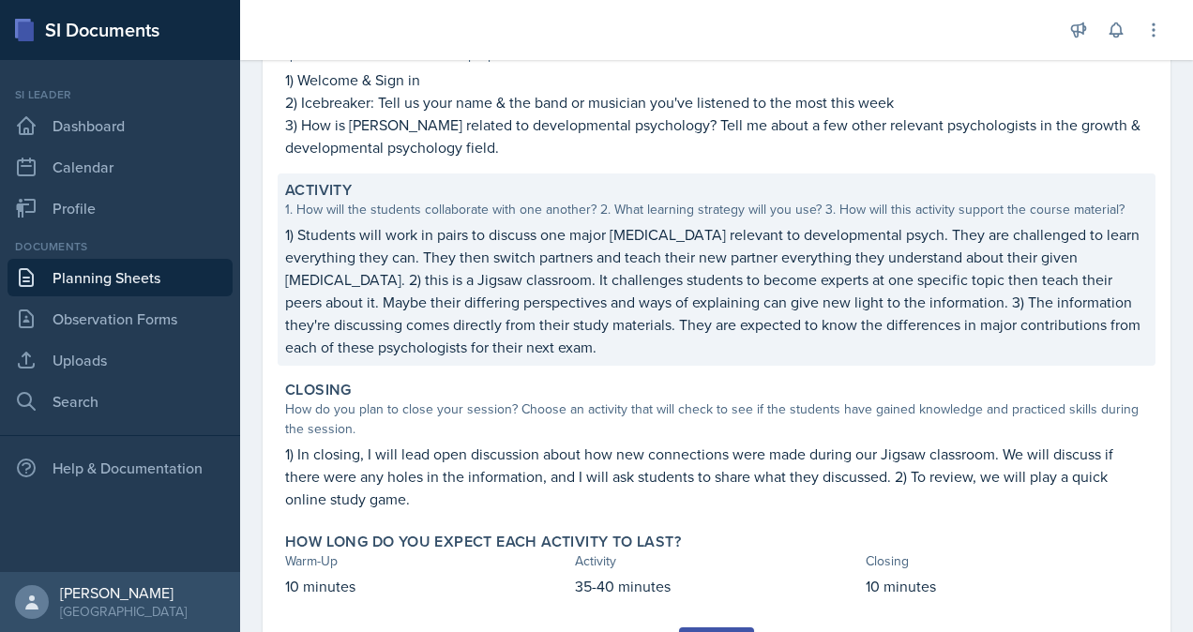
scroll to position [332, 0]
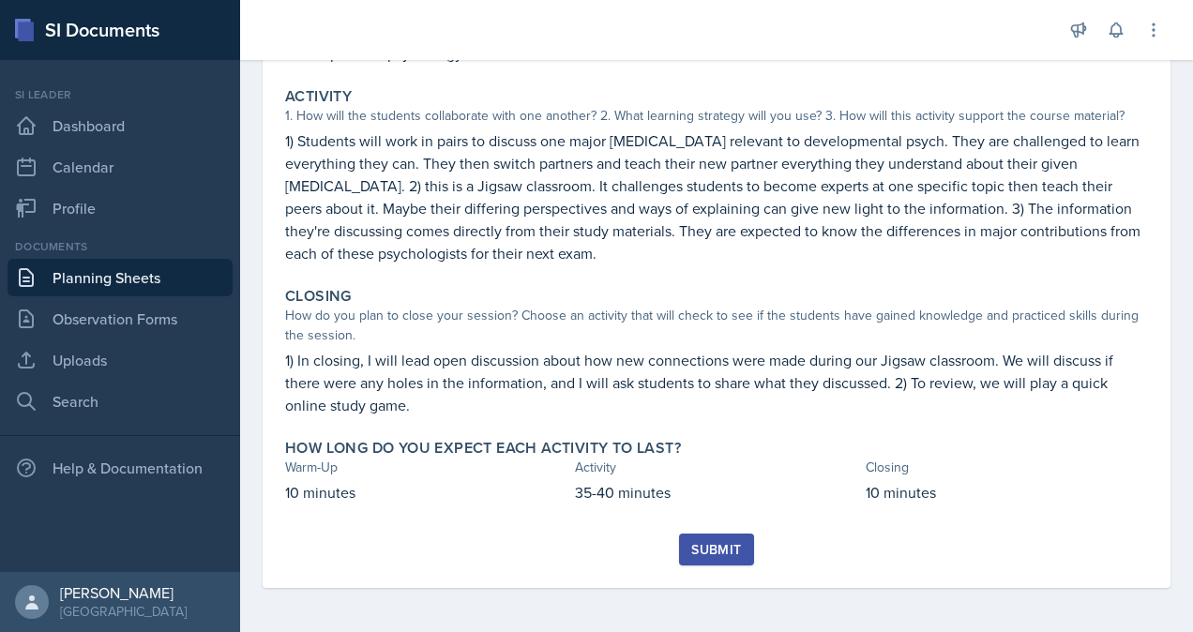
click at [705, 542] on div "Submit" at bounding box center [716, 549] width 50 height 15
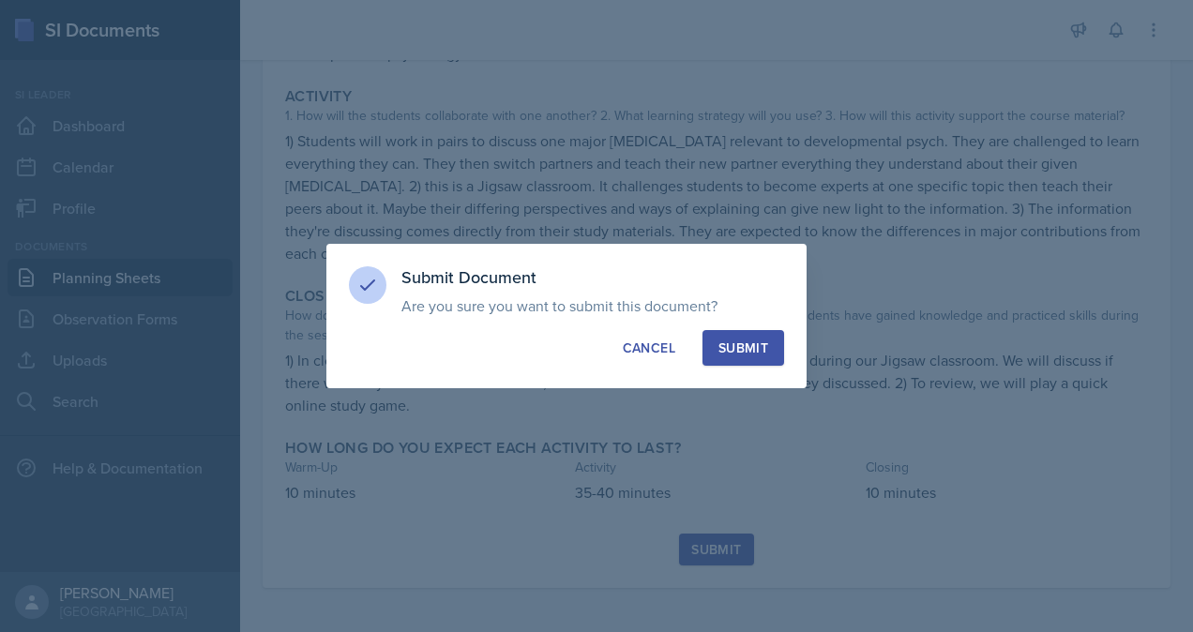
click at [762, 341] on div "Submit" at bounding box center [744, 348] width 50 height 19
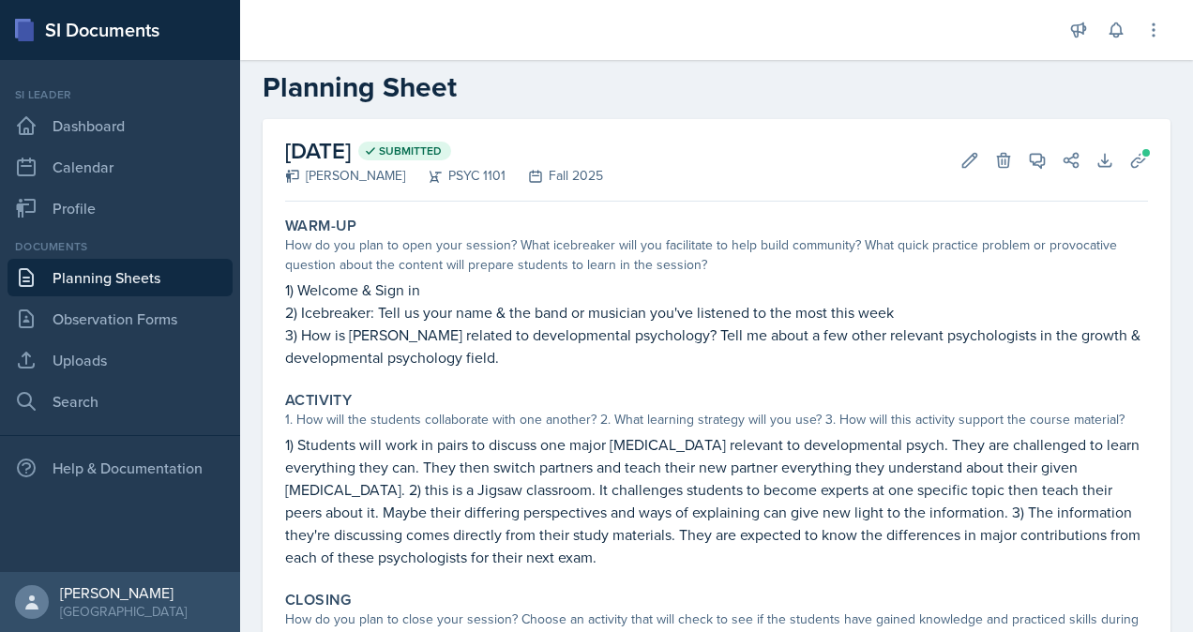
scroll to position [0, 0]
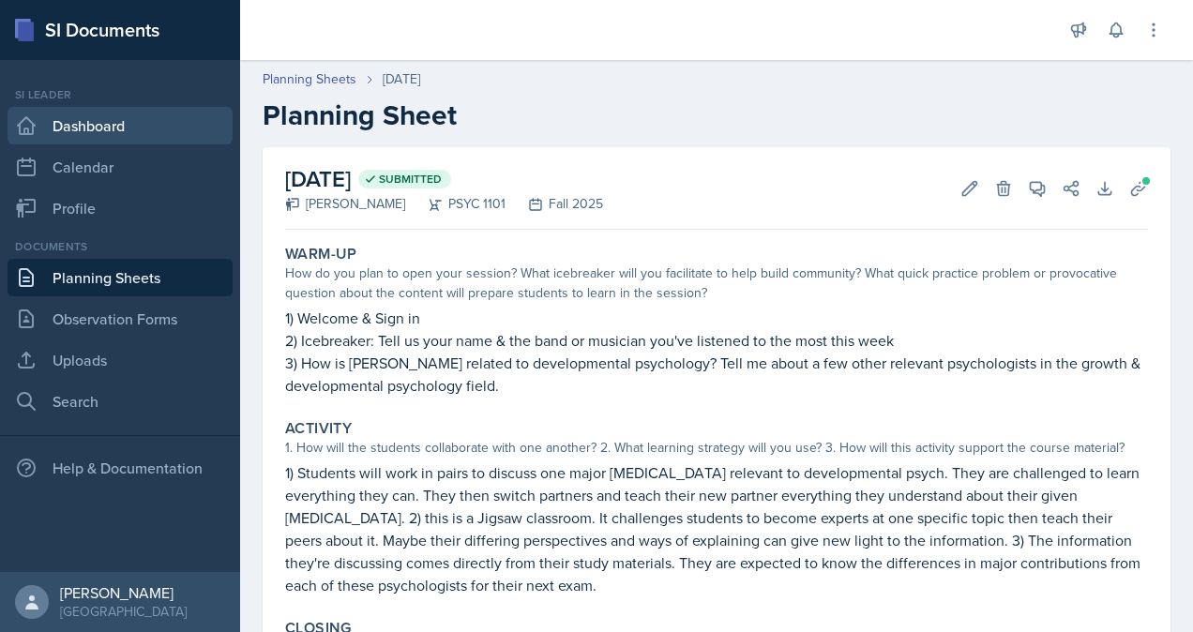
click at [160, 117] on link "Dashboard" at bounding box center [120, 126] width 225 height 38
